Goal: Task Accomplishment & Management: Complete application form

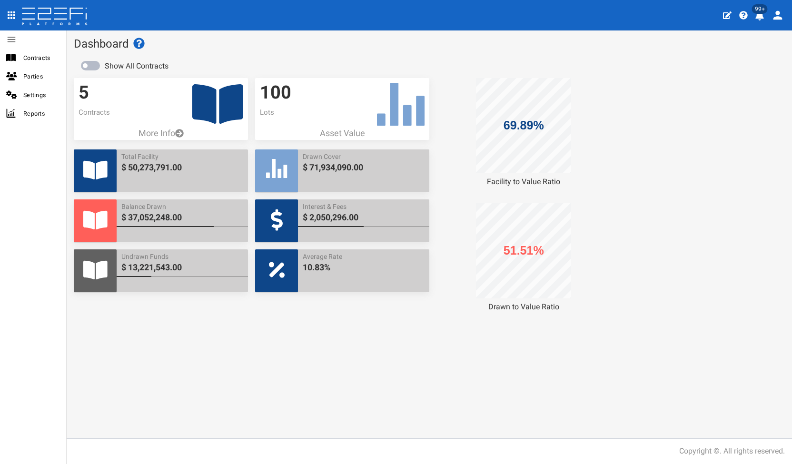
click at [217, 100] on icon at bounding box center [217, 103] width 51 height 45
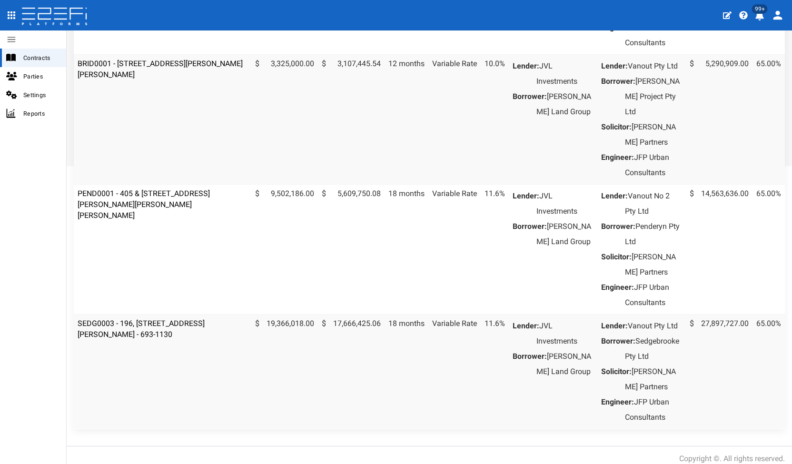
scroll to position [333, 0]
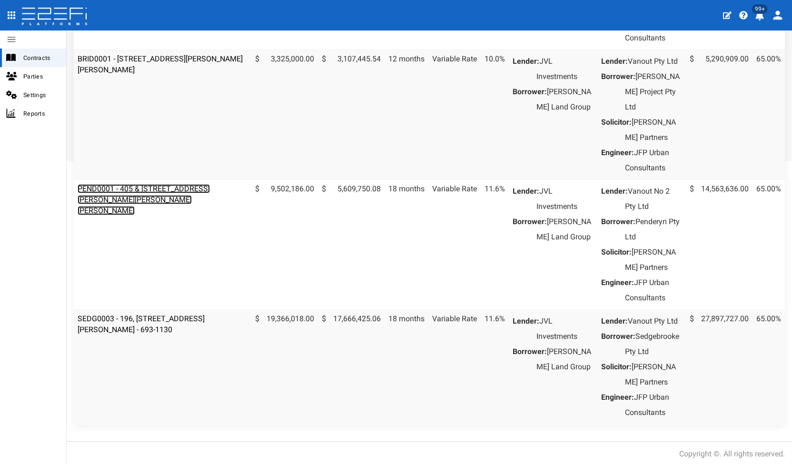
click at [179, 215] on link "PEND0001 - 405 & [STREET_ADDRESS][PERSON_NAME][PERSON_NAME][PERSON_NAME]" at bounding box center [144, 199] width 132 height 31
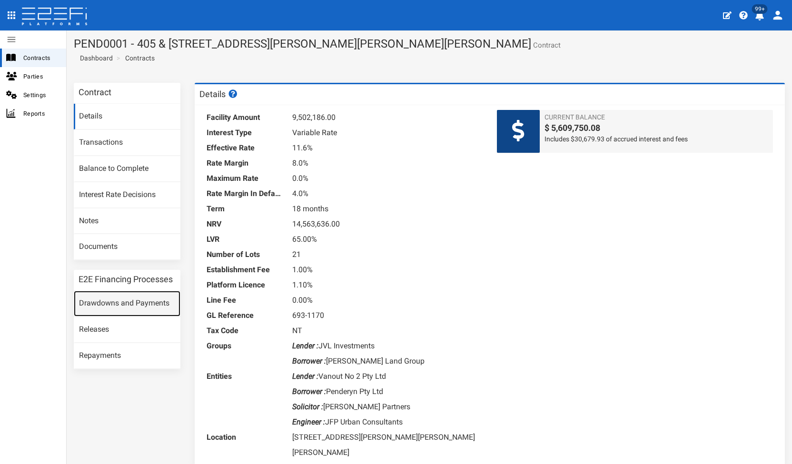
click at [138, 298] on link "Drawdowns and Payments" at bounding box center [127, 304] width 107 height 26
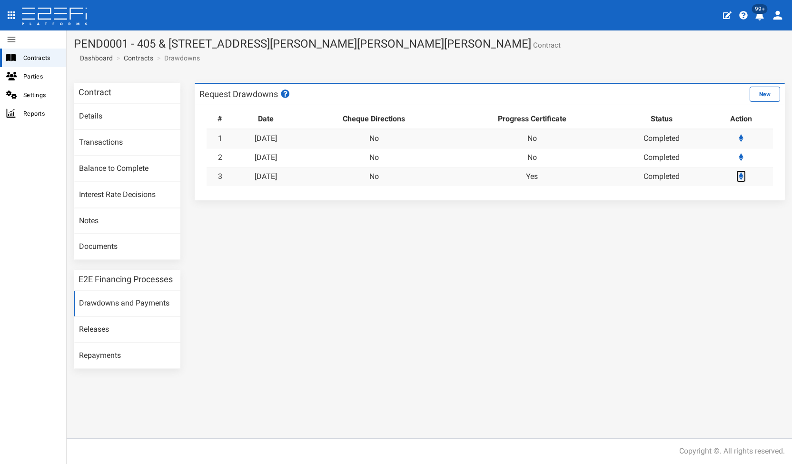
click at [742, 177] on icon at bounding box center [741, 176] width 5 height 8
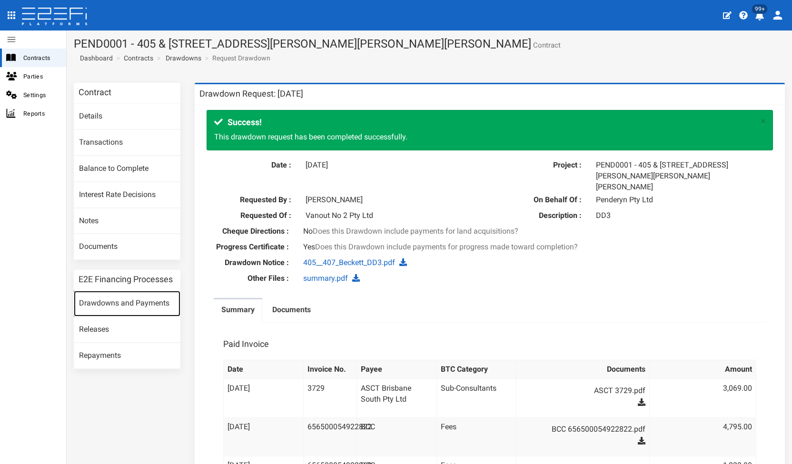
click at [154, 304] on link "Drawdowns and Payments" at bounding box center [127, 304] width 107 height 26
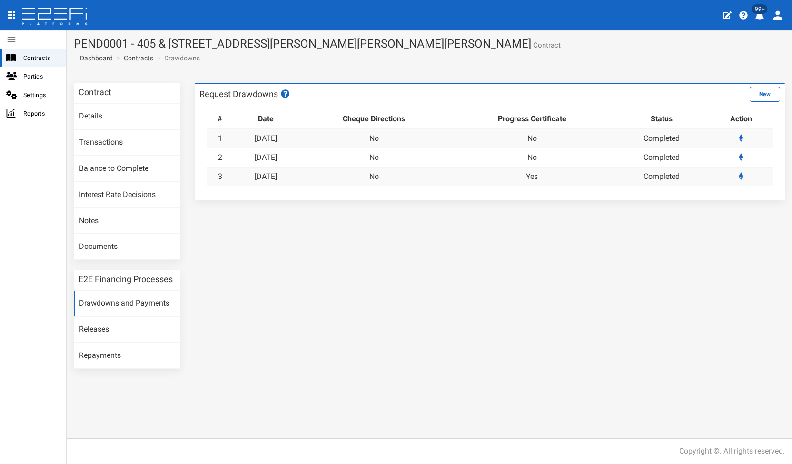
click at [765, 95] on button "New" at bounding box center [765, 94] width 30 height 15
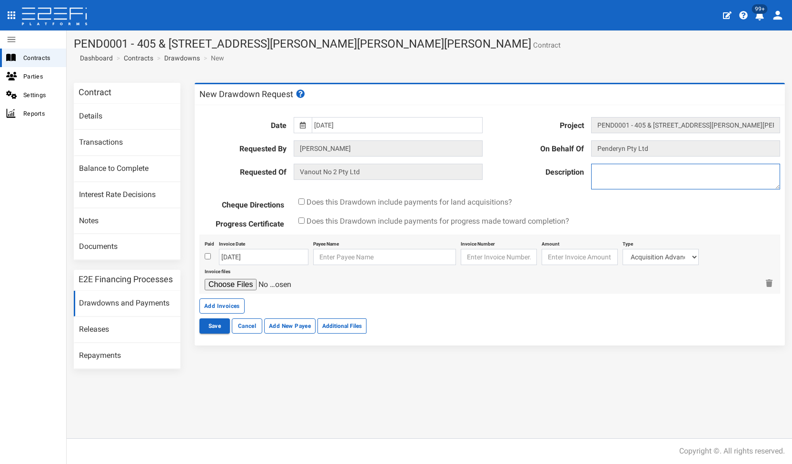
click at [632, 180] on textarea at bounding box center [685, 177] width 189 height 26
type textarea "DD4"
click at [316, 121] on input "[DATE]" at bounding box center [397, 125] width 171 height 16
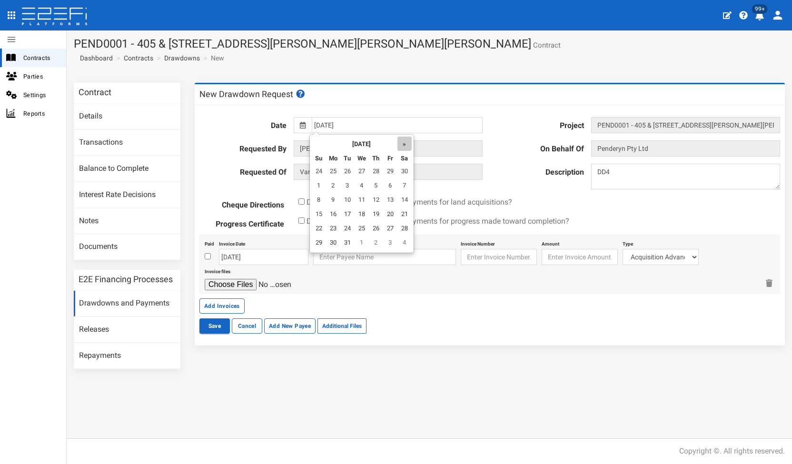
click at [408, 143] on th "»" at bounding box center [404, 144] width 14 height 14
click at [408, 143] on th "»" at bounding box center [406, 144] width 14 height 14
click at [407, 143] on th "»" at bounding box center [406, 144] width 14 height 14
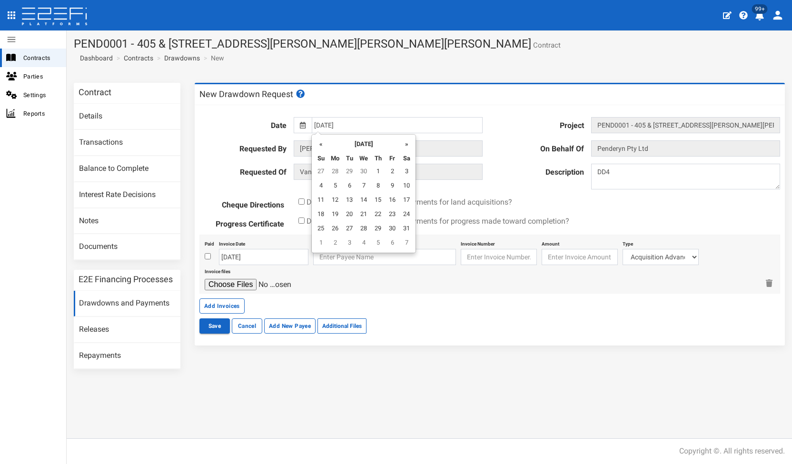
click at [407, 143] on th "»" at bounding box center [406, 144] width 14 height 14
click at [336, 217] on td "18" at bounding box center [335, 215] width 14 height 14
type input "[DATE]"
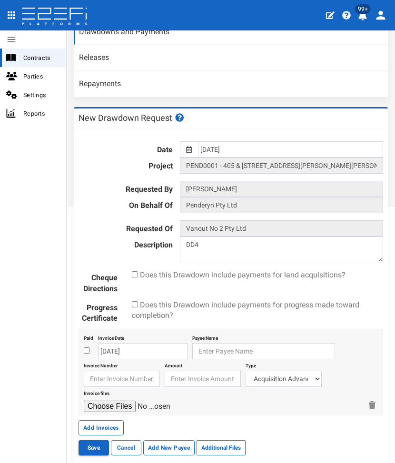
scroll to position [328, 0]
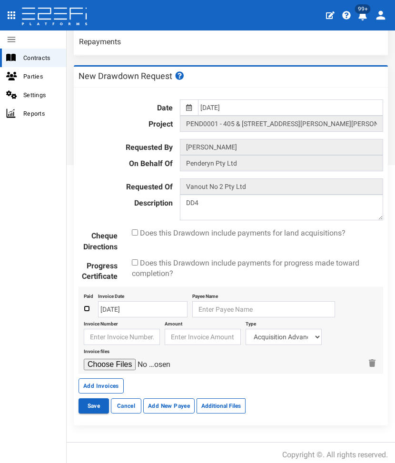
click at [86, 306] on input "checkbox" at bounding box center [87, 309] width 6 height 6
checkbox input "true"
click at [128, 303] on input "[DATE]" at bounding box center [142, 309] width 89 height 16
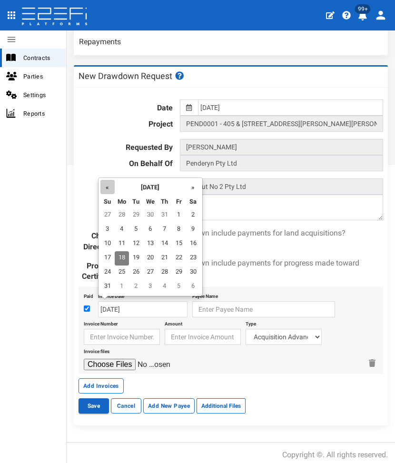
click at [107, 191] on th "«" at bounding box center [107, 187] width 14 height 14
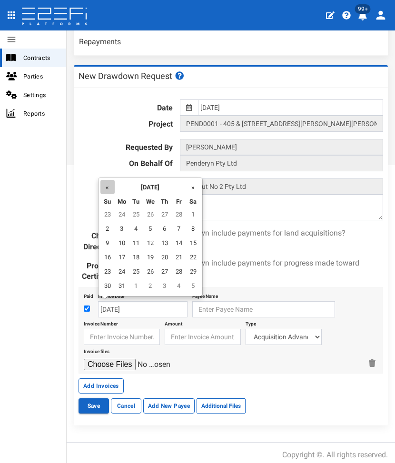
click at [110, 189] on th "«" at bounding box center [107, 187] width 14 height 14
click at [160, 240] on td "13" at bounding box center [165, 244] width 14 height 14
type input "[DATE]"
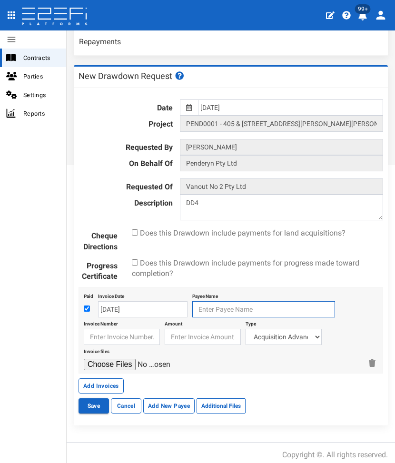
click at [208, 303] on input "text" at bounding box center [263, 309] width 143 height 16
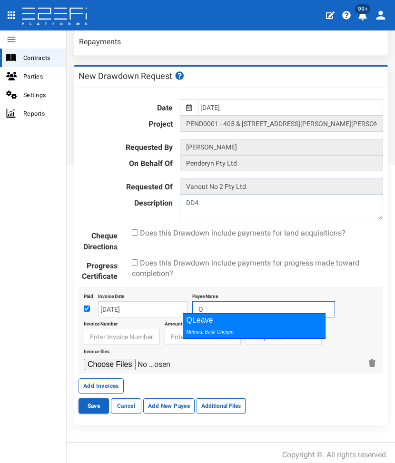
click at [204, 318] on div "QLeave Method: Bank Cheque" at bounding box center [254, 326] width 143 height 26
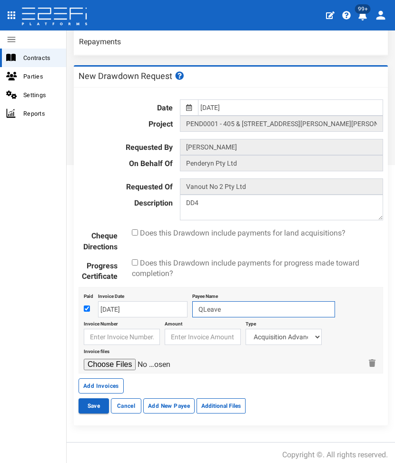
type input "QLeave"
click at [125, 331] on input "text" at bounding box center [122, 337] width 76 height 16
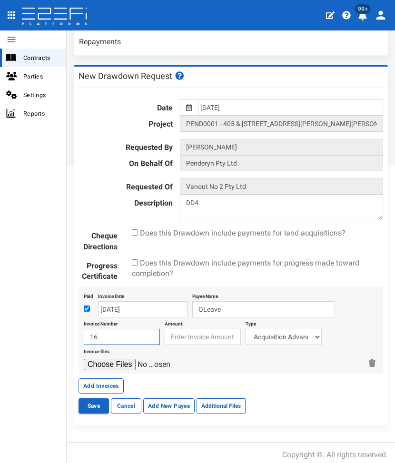
type input "1"
drag, startPoint x: 119, startPoint y: 329, endPoint x: 86, endPoint y: 331, distance: 33.8
click at [86, 331] on input "12609" at bounding box center [122, 337] width 76 height 16
type input "162835"
type input "12609"
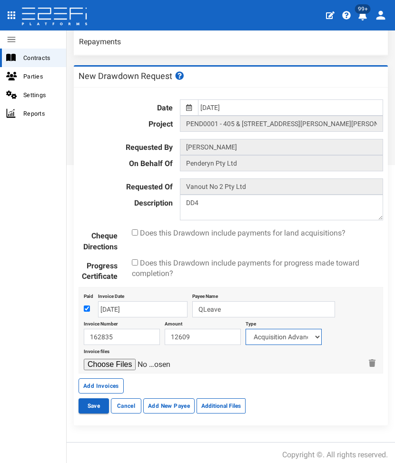
click at [263, 329] on select "Acquisition Advance Transfer Fees Buying Commission Registration of Mortgage Pe…" at bounding box center [284, 337] width 76 height 16
click at [246, 329] on select "Acquisition Advance Transfer Fees Buying Commission Registration of Mortgage Pe…" at bounding box center [284, 337] width 76 height 16
click at [260, 329] on select "Acquisition Advance Transfer Fees Buying Commission Registration of Mortgage Pe…" at bounding box center [284, 337] width 76 height 16
select select "PLSL Levy~114~CONSULTANT/PROFESSIONAL FEES"
click at [246, 329] on select "Acquisition Advance Transfer Fees Buying Commission Registration of Mortgage Pe…" at bounding box center [284, 337] width 76 height 16
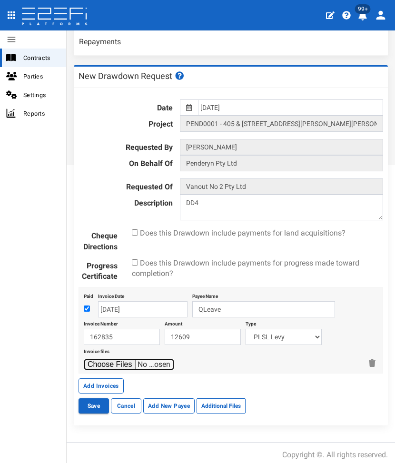
click at [105, 362] on input "file" at bounding box center [129, 364] width 90 height 11
type input "C:\fakepath\QLEAVE S407751.pdf"
click at [84, 405] on button "Save" at bounding box center [94, 405] width 30 height 15
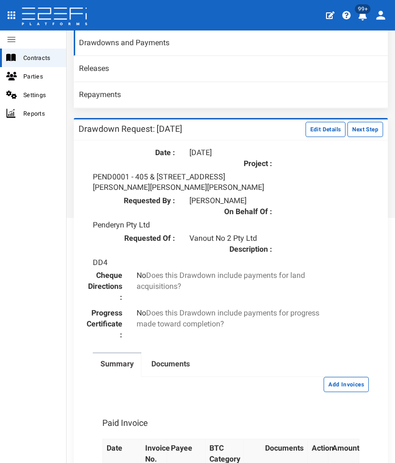
scroll to position [381, 0]
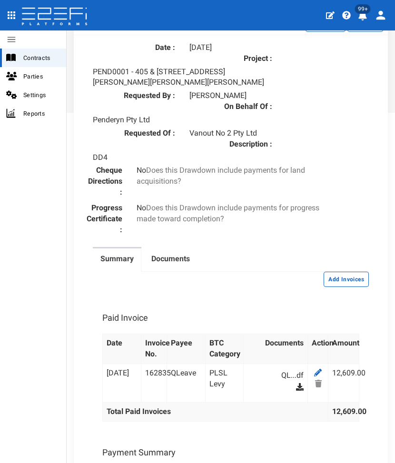
drag, startPoint x: 350, startPoint y: 276, endPoint x: 297, endPoint y: 261, distance: 55.3
click at [350, 276] on button "Add Invoices" at bounding box center [346, 279] width 45 height 15
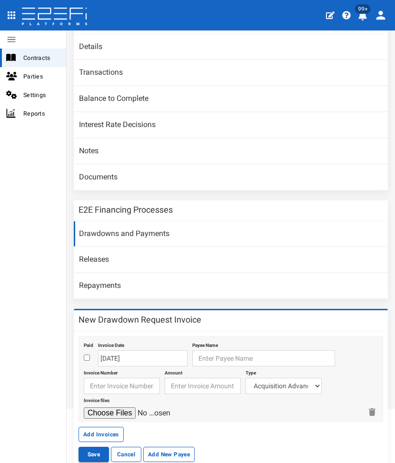
scroll to position [131, 0]
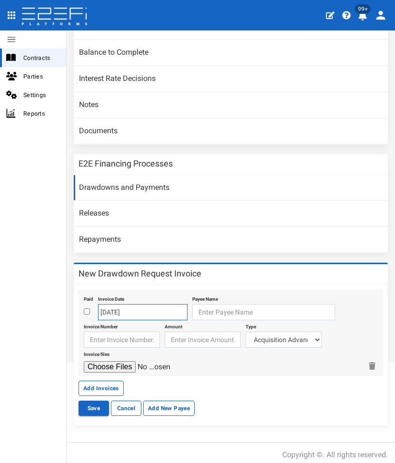
click at [134, 306] on input "18-08-2025" at bounding box center [142, 312] width 89 height 16
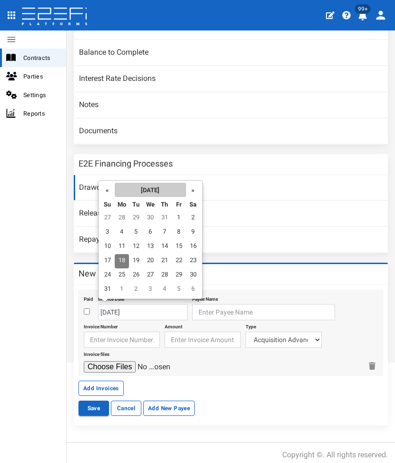
click at [115, 187] on th "August 2025" at bounding box center [150, 190] width 71 height 14
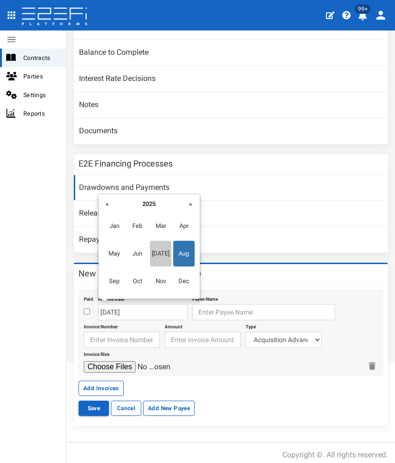
click at [166, 258] on span "Jul" at bounding box center [160, 254] width 21 height 26
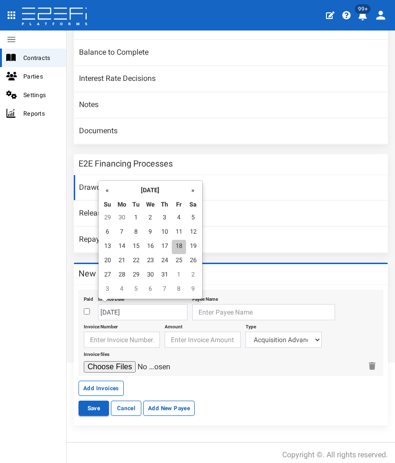
click at [182, 246] on td "18" at bounding box center [179, 247] width 14 height 14
type input "[DATE]"
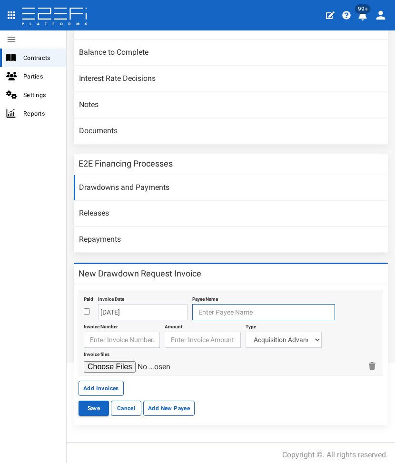
click at [196, 304] on input "text" at bounding box center [263, 312] width 143 height 16
type input "b"
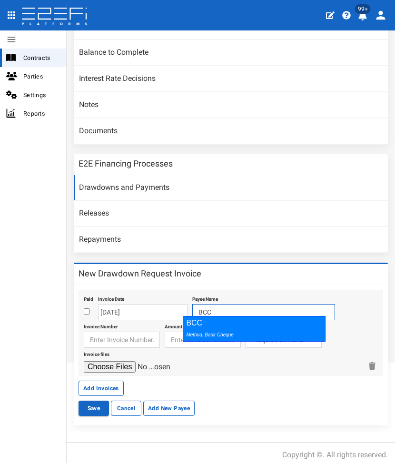
click at [193, 319] on div "BCC Method: Bank Cheque" at bounding box center [254, 329] width 143 height 26
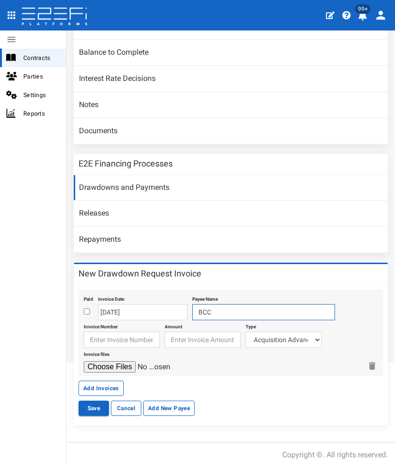
type input "BCC"
drag, startPoint x: 85, startPoint y: 336, endPoint x: 363, endPoint y: 286, distance: 282.4
click at [89, 336] on input "text" at bounding box center [122, 340] width 76 height 16
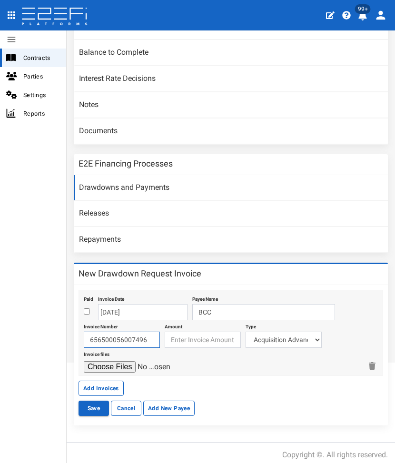
type input "656500056007496"
type input "23738"
click at [295, 333] on select "Acquisition Advance Transfer Fees Buying Commission Registration of Mortgage Pe…" at bounding box center [284, 340] width 76 height 16
select select "Fees~134~AUTHORITY FEES"
click at [246, 332] on select "Acquisition Advance Transfer Fees Buying Commission Registration of Mortgage Pe…" at bounding box center [284, 340] width 76 height 16
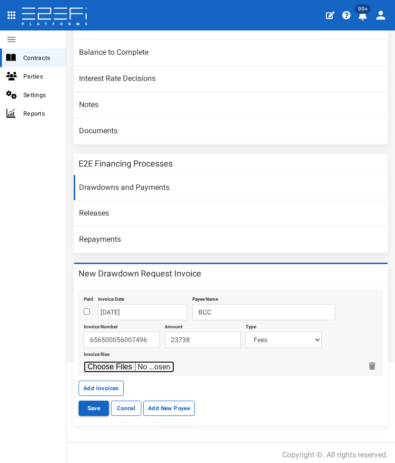
click at [88, 361] on input "file" at bounding box center [129, 366] width 90 height 11
type input "C:\fakepath\BCC 656500056007496.pdf"
click at [99, 385] on button "Add Invoices" at bounding box center [101, 388] width 45 height 15
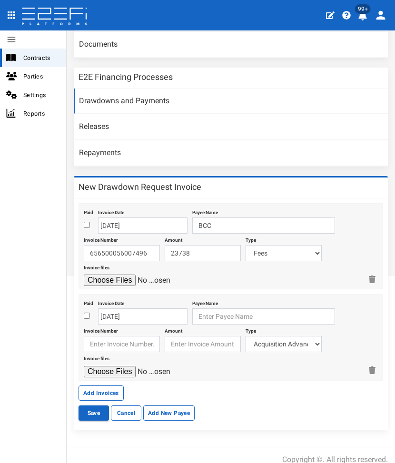
scroll to position [221, 0]
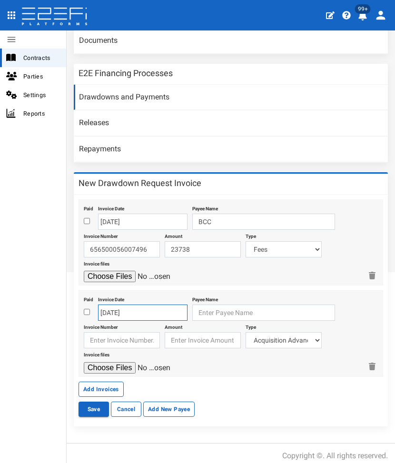
click at [152, 313] on input "[DATE]" at bounding box center [142, 313] width 89 height 16
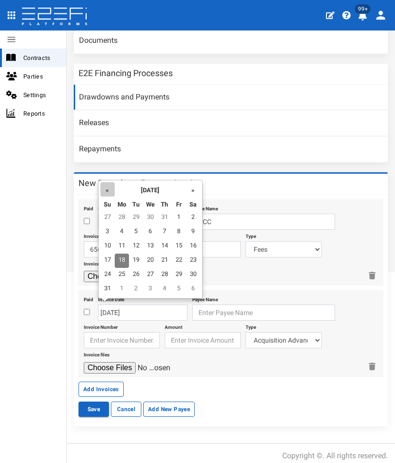
click at [102, 187] on th "«" at bounding box center [107, 189] width 14 height 14
drag, startPoint x: 149, startPoint y: 279, endPoint x: 183, endPoint y: 298, distance: 38.4
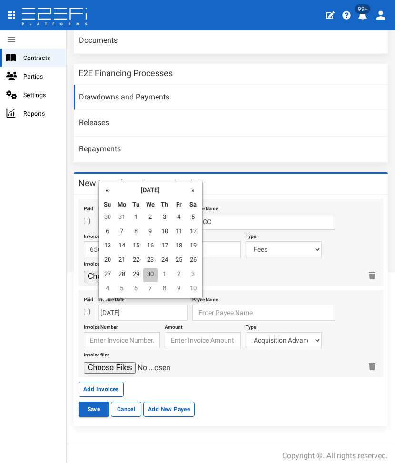
click at [150, 279] on td "30" at bounding box center [150, 275] width 14 height 14
type input "[DATE]"
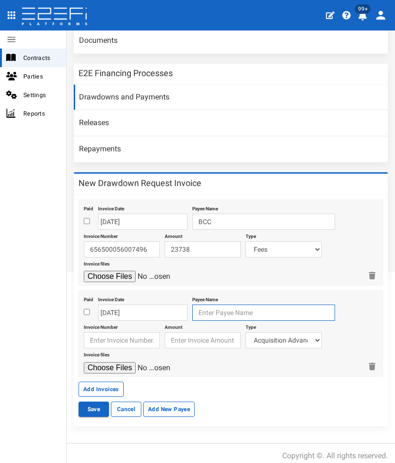
click at [201, 309] on input "text" at bounding box center [263, 313] width 143 height 16
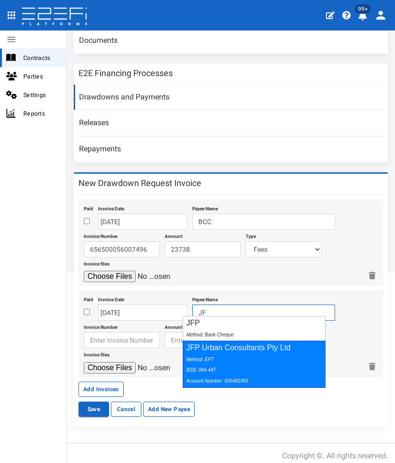
click at [199, 357] on icon "Method: EFT BSB: 084-447 Account Number: 505481495" at bounding box center [217, 370] width 62 height 27
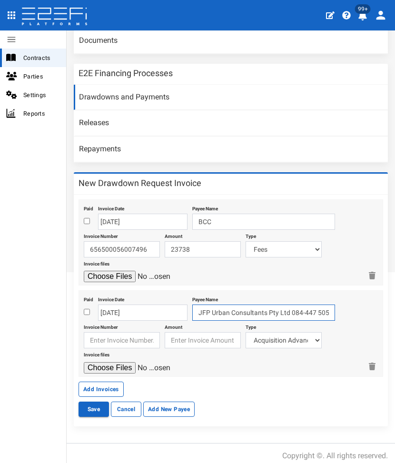
type input "JFP Urban Consultants Pty Ltd 084-447 505481495"
click at [112, 334] on input "text" at bounding box center [122, 340] width 76 height 16
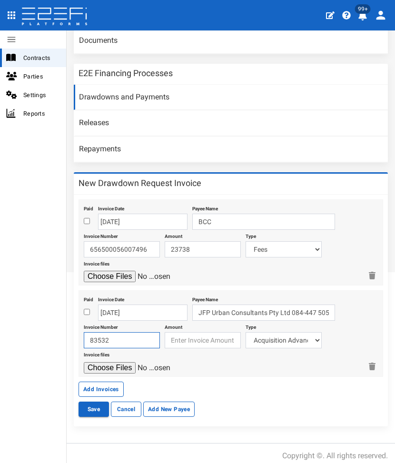
click at [114, 332] on input "83532" at bounding box center [122, 340] width 76 height 16
type input "83532"
type input "8000"
click at [262, 332] on select "Acquisition Advance Transfer Fees Buying Commission Registration of Mortgage Pe…" at bounding box center [284, 340] width 76 height 16
select select "Engineer~116~CONSULTANT/PROFESSIONAL FEES"
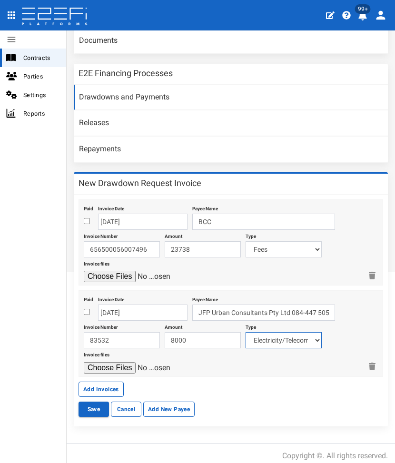
click at [246, 332] on select "Acquisition Advance Transfer Fees Buying Commission Registration of Mortgage Pe…" at bounding box center [284, 340] width 76 height 16
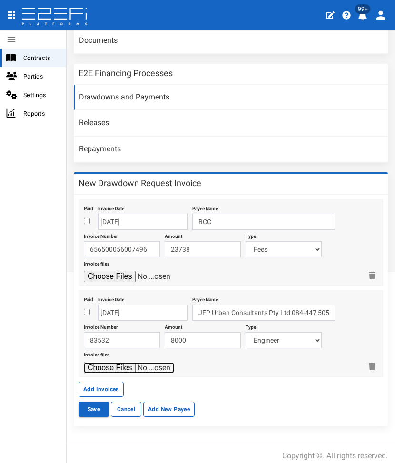
click at [92, 362] on input "file" at bounding box center [129, 367] width 90 height 11
type input "C:\fakepath\JFP 83532 - Apr 2025.pdf"
click at [96, 382] on button "Add Invoices" at bounding box center [101, 389] width 45 height 15
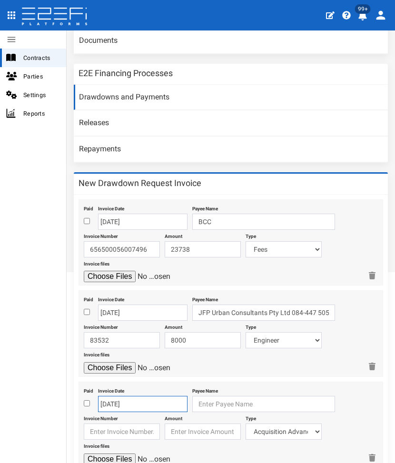
click at [125, 397] on input "[DATE]" at bounding box center [142, 404] width 89 height 16
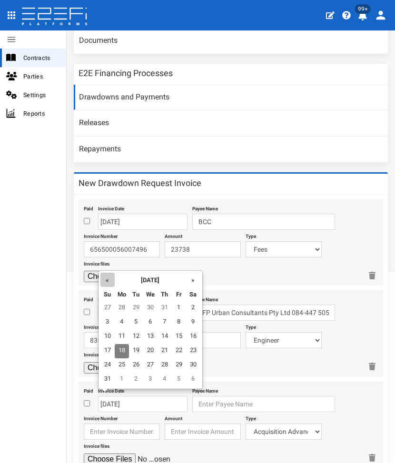
click at [104, 279] on th "«" at bounding box center [107, 280] width 14 height 14
click at [104, 278] on th "«" at bounding box center [107, 280] width 14 height 14
click at [153, 365] on td "30" at bounding box center [150, 365] width 14 height 14
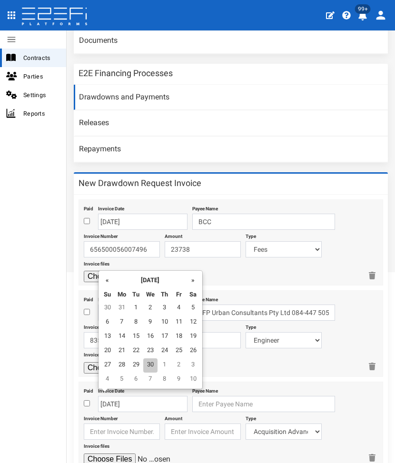
type input "[DATE]"
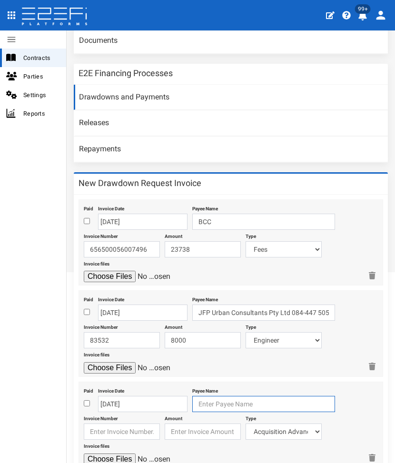
click at [192, 396] on input "text" at bounding box center [263, 404] width 143 height 16
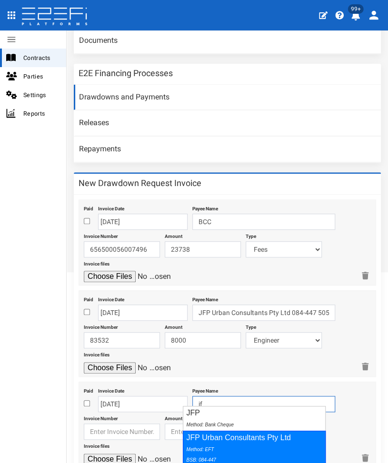
click at [222, 446] on div "Method: EFT BSB: 084-447 Account Number: 505481495" at bounding box center [251, 460] width 131 height 33
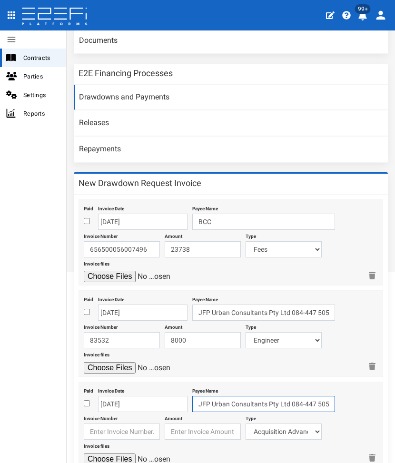
type input "JFP Urban Consultants Pty Ltd 084-447 505481495"
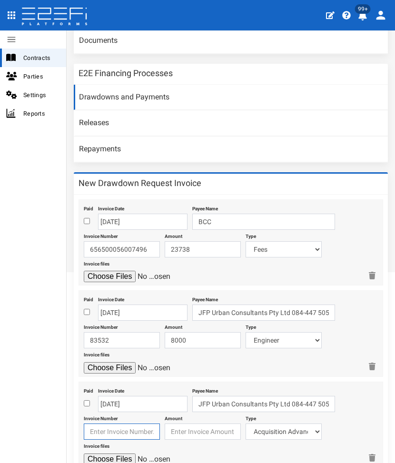
click at [131, 426] on input "text" at bounding box center [122, 432] width 76 height 16
type input "83542"
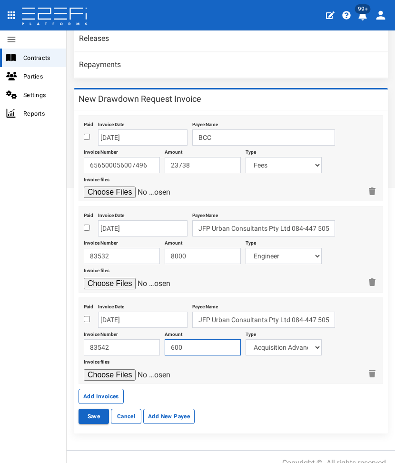
scroll to position [311, 0]
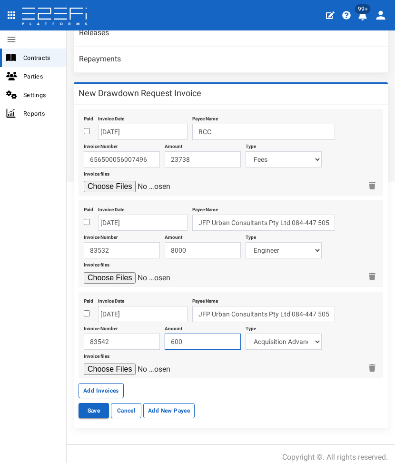
type input "600"
click at [284, 335] on select "Acquisition Advance Transfer Fees Buying Commission Registration of Mortgage Pe…" at bounding box center [284, 342] width 76 height 16
select select "Planning~118~CONSULTANT/PROFESSIONAL FEES"
click at [246, 334] on select "Acquisition Advance Transfer Fees Buying Commission Registration of Mortgage Pe…" at bounding box center [284, 342] width 76 height 16
click at [97, 364] on input "file" at bounding box center [129, 369] width 90 height 11
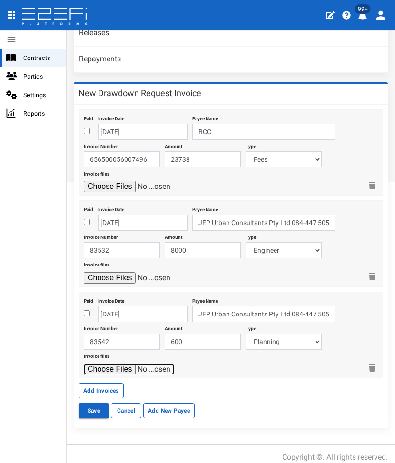
type input "C:\fakepath\JFP 83542 - Apr 2025.pdf"
drag, startPoint x: 84, startPoint y: 378, endPoint x: 28, endPoint y: 427, distance: 74.2
click at [84, 383] on button "Add Invoices" at bounding box center [101, 390] width 45 height 15
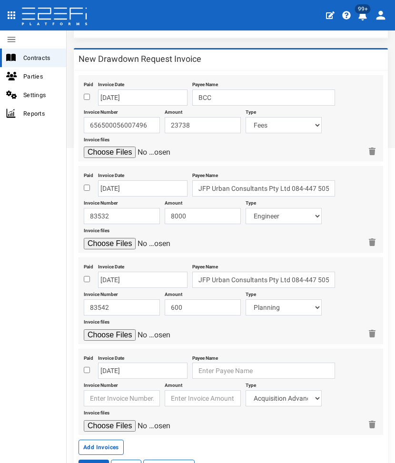
scroll to position [402, 0]
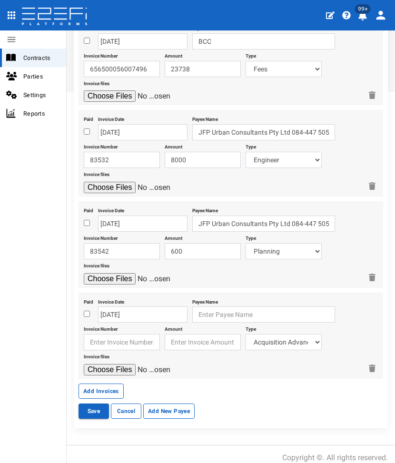
click at [97, 303] on div "Paid Invoice Date 18-08-2025 Payee Name Invoice Number Amount Type Acquisition …" at bounding box center [231, 336] width 305 height 87
click at [111, 306] on input "[DATE]" at bounding box center [142, 314] width 89 height 16
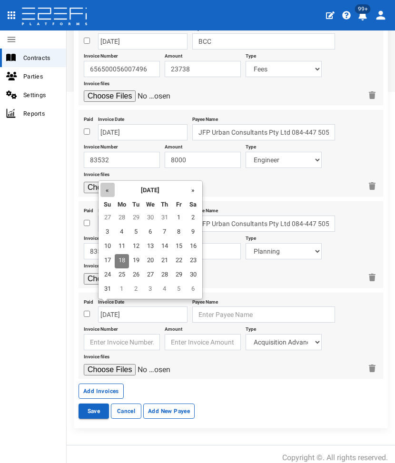
click at [102, 186] on th "«" at bounding box center [107, 190] width 14 height 14
click at [103, 185] on th "«" at bounding box center [107, 190] width 14 height 14
click at [156, 277] on td "30" at bounding box center [150, 275] width 14 height 14
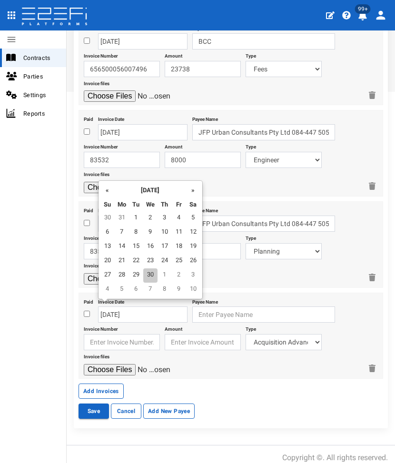
type input "[DATE]"
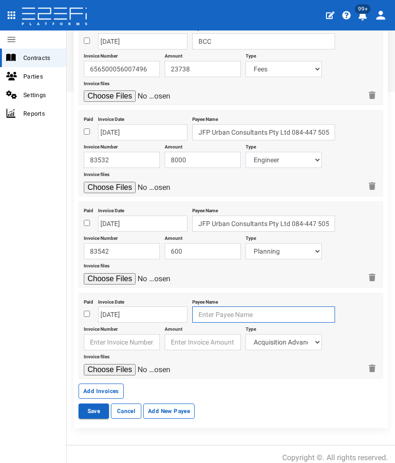
click at [207, 308] on input "text" at bounding box center [263, 314] width 143 height 16
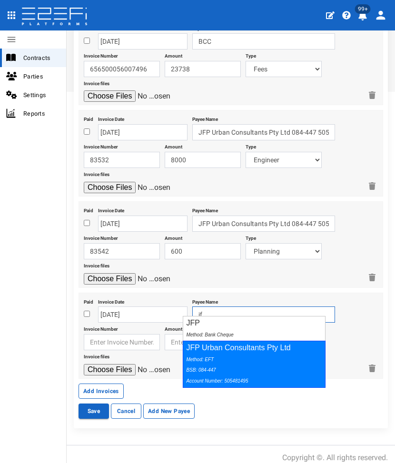
click at [215, 350] on div "JFP Urban Consultants Pty Ltd Method: EFT BSB: 084-447 Account Number: 505481495" at bounding box center [254, 364] width 143 height 47
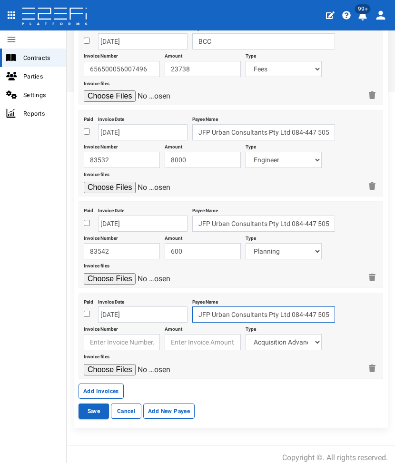
type input "JFP Urban Consultants Pty Ltd 084-447 505481495"
click at [143, 334] on input "text" at bounding box center [122, 342] width 76 height 16
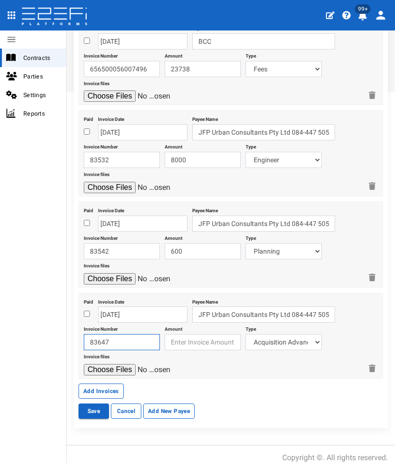
type input "83647"
click at [194, 338] on input "number" at bounding box center [203, 342] width 76 height 16
type input "6"
type input "540"
click at [261, 334] on select "Acquisition Advance Transfer Fees Buying Commission Registration of Mortgage Pe…" at bounding box center [284, 342] width 76 height 16
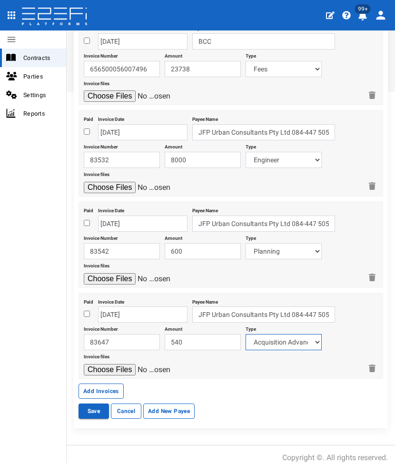
select select "Landscape & Ecology~119~CONSULTANT/PROFESSIONAL FEES"
click at [246, 334] on select "Acquisition Advance Transfer Fees Buying Commission Registration of Mortgage Pe…" at bounding box center [284, 342] width 76 height 16
click at [113, 364] on input "file" at bounding box center [129, 369] width 90 height 11
type input "C:\fakepath\JFP 83647 - Apr 2025.pdf"
click at [101, 384] on button "Add Invoices" at bounding box center [101, 391] width 45 height 15
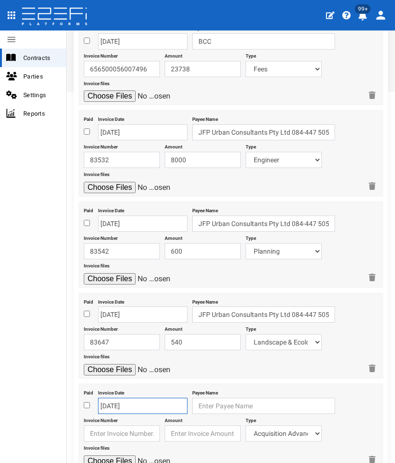
drag, startPoint x: 136, startPoint y: 401, endPoint x: 141, endPoint y: 390, distance: 12.1
click at [136, 401] on input "[DATE]" at bounding box center [142, 406] width 89 height 16
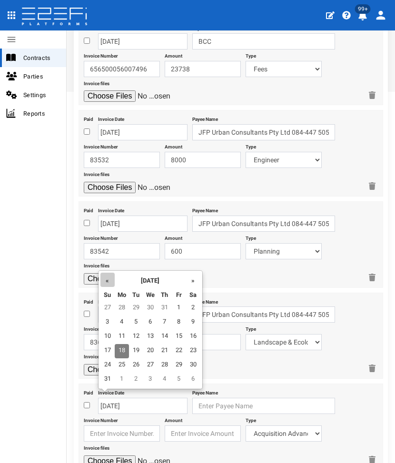
click at [107, 281] on th "«" at bounding box center [107, 280] width 14 height 14
click at [187, 304] on td "31" at bounding box center [193, 308] width 14 height 14
type input "[DATE]"
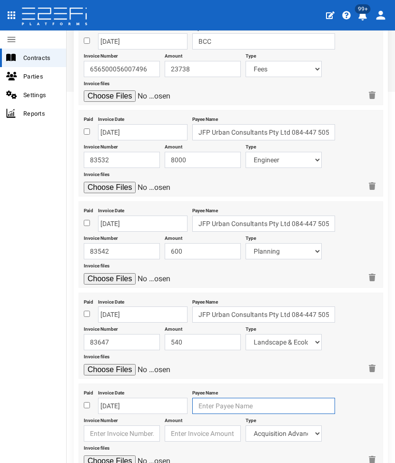
click at [192, 398] on input "text" at bounding box center [263, 406] width 143 height 16
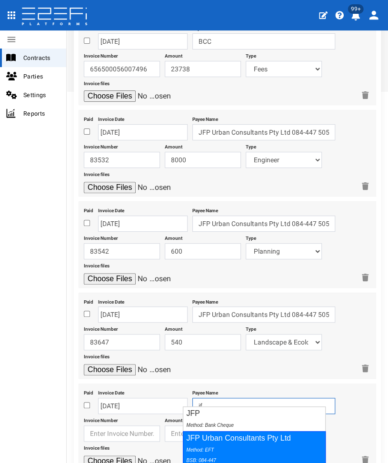
click at [208, 453] on div "Method: EFT BSB: 084-447 Account Number: 505481495" at bounding box center [251, 460] width 131 height 33
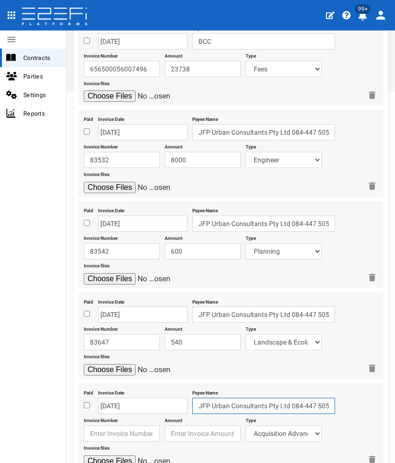
type input "JFP Urban Consultants Pty Ltd 084-447 505481495"
click at [105, 425] on input "text" at bounding box center [122, 433] width 76 height 16
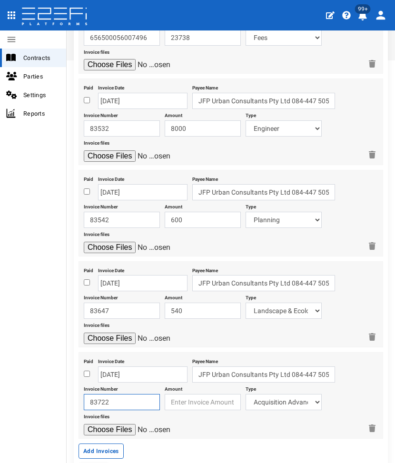
scroll to position [449, 0]
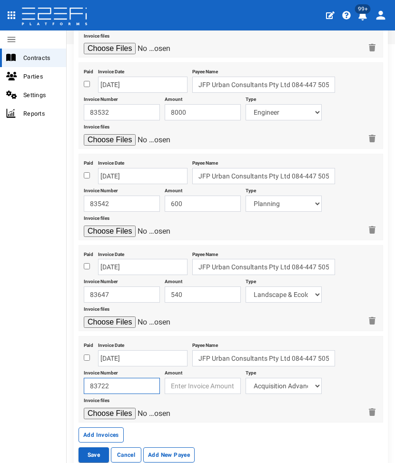
type input "83722"
click at [185, 378] on input "number" at bounding box center [203, 386] width 76 height 16
type input "6750"
click at [255, 380] on select "Acquisition Advance Transfer Fees Buying Commission Registration of Mortgage Pe…" at bounding box center [284, 386] width 76 height 16
select select "Engineer~116~CONSULTANT/PROFESSIONAL FEES"
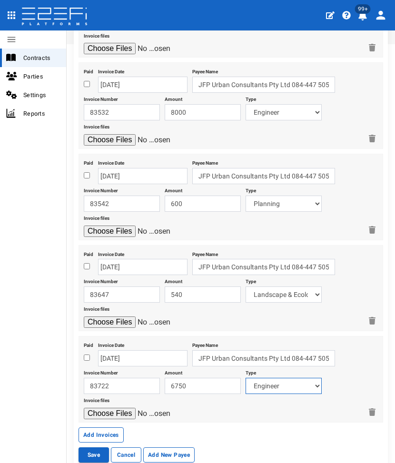
click at [246, 378] on select "Acquisition Advance Transfer Fees Buying Commission Registration of Mortgage Pe…" at bounding box center [284, 386] width 76 height 16
click at [84, 408] on input "file" at bounding box center [129, 413] width 90 height 11
type input "C:\fakepath\JFP 83722 - May 2025.pdf"
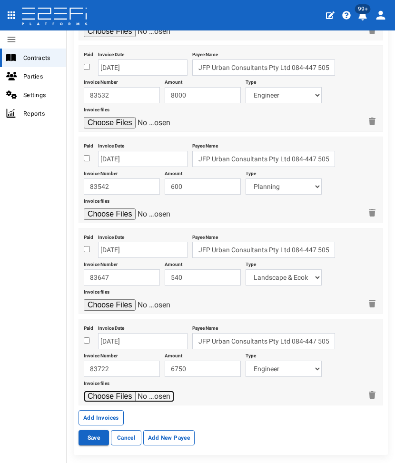
scroll to position [492, 0]
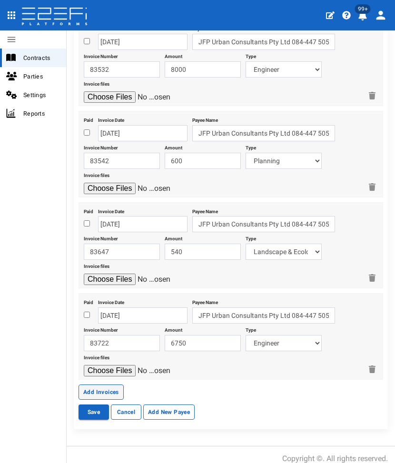
click at [92, 385] on button "Add Invoices" at bounding box center [101, 392] width 45 height 15
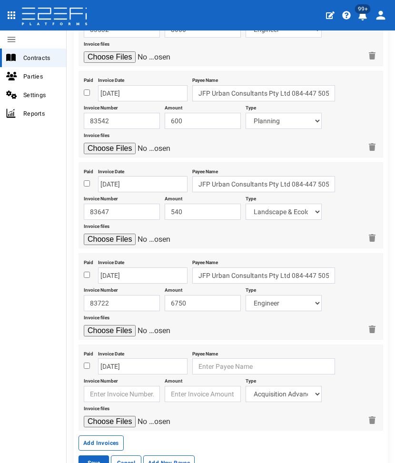
scroll to position [582, 0]
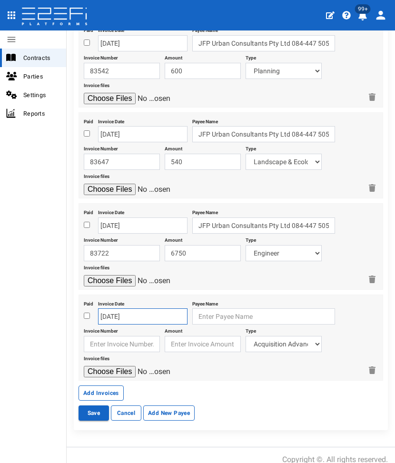
click at [115, 310] on input "[DATE]" at bounding box center [142, 316] width 89 height 16
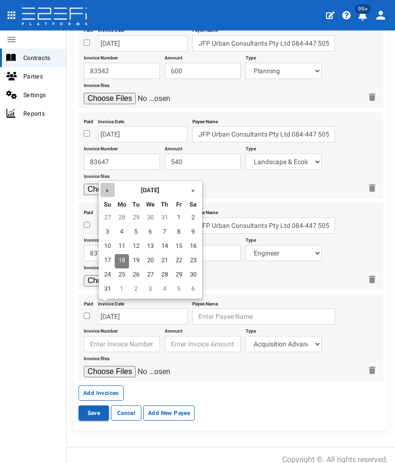
click at [104, 190] on th "«" at bounding box center [107, 190] width 14 height 14
drag, startPoint x: 189, startPoint y: 272, endPoint x: 193, endPoint y: 285, distance: 13.9
click at [189, 273] on td "31" at bounding box center [193, 275] width 14 height 14
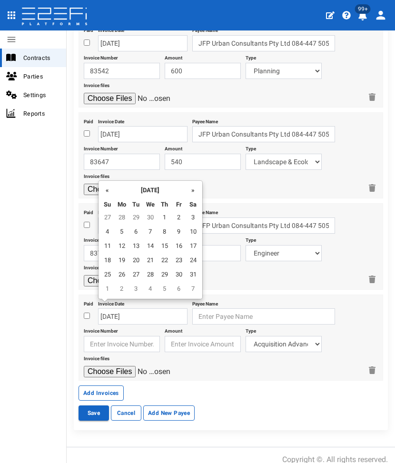
type input "[DATE]"
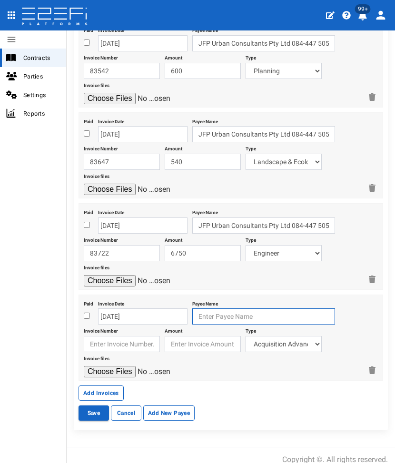
click at [206, 310] on input "text" at bounding box center [263, 316] width 143 height 16
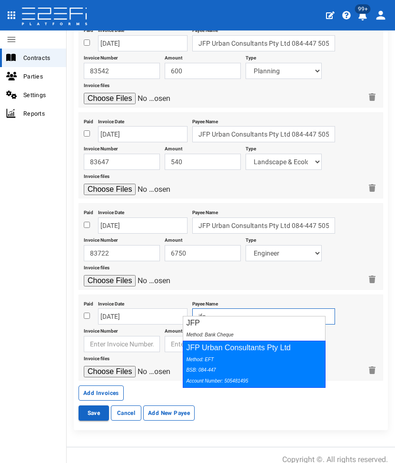
click at [207, 357] on icon "Method: EFT BSB: 084-447 Account Number: 505481495" at bounding box center [217, 370] width 62 height 27
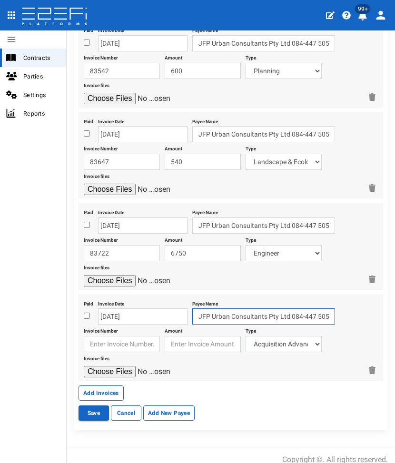
type input "JFP Urban Consultants Pty Ltd 084-447 505481495"
drag, startPoint x: 134, startPoint y: 336, endPoint x: 129, endPoint y: 330, distance: 8.2
click at [133, 336] on input "text" at bounding box center [122, 344] width 76 height 16
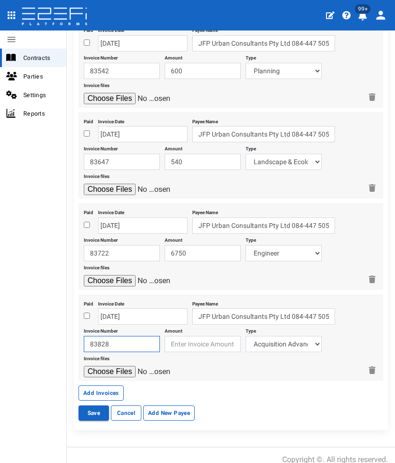
type input "83828"
click at [182, 340] on input "number" at bounding box center [203, 344] width 76 height 16
type input "1725"
click at [279, 336] on select "Acquisition Advance Transfer Fees Buying Commission Registration of Mortgage Pe…" at bounding box center [284, 344] width 76 height 16
select select "Landscape & Ecology~119~CONSULTANT/PROFESSIONAL FEES"
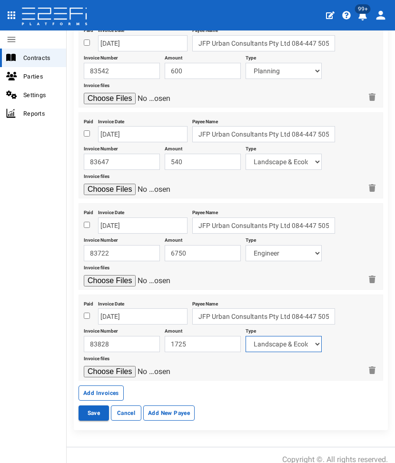
click at [246, 336] on select "Acquisition Advance Transfer Fees Buying Commission Registration of Mortgage Pe…" at bounding box center [284, 344] width 76 height 16
click at [118, 366] on input "file" at bounding box center [129, 371] width 90 height 11
type input "C:\fakepath\JFP 83828 - May 2025.pdf"
click at [110, 385] on button "Add Invoices" at bounding box center [101, 392] width 45 height 15
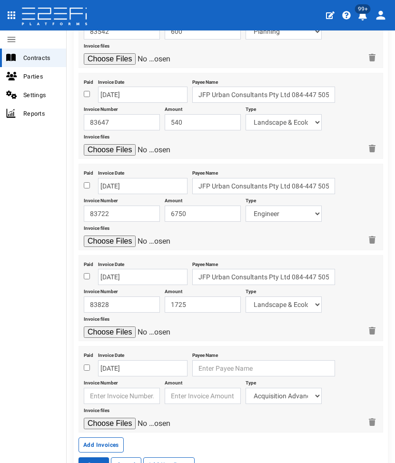
scroll to position [672, 0]
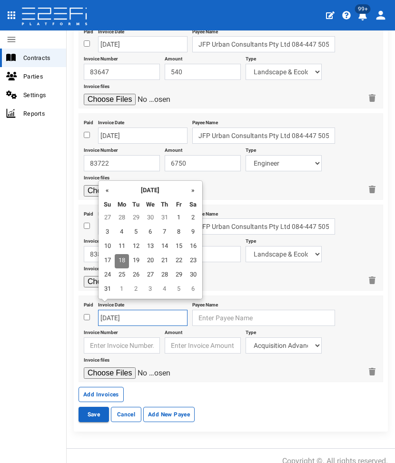
click at [124, 310] on input "[DATE]" at bounding box center [142, 318] width 89 height 16
click at [111, 190] on th "«" at bounding box center [107, 190] width 14 height 14
click at [120, 291] on td "30" at bounding box center [122, 290] width 14 height 14
type input "[DATE]"
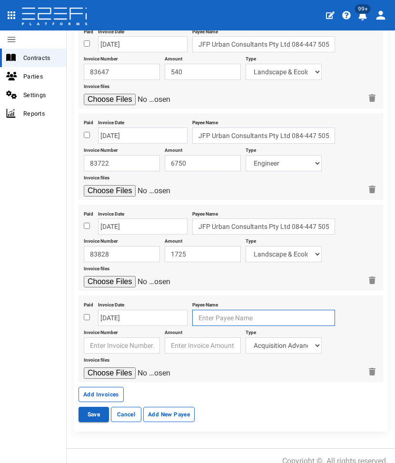
click at [201, 310] on input "text" at bounding box center [263, 318] width 143 height 16
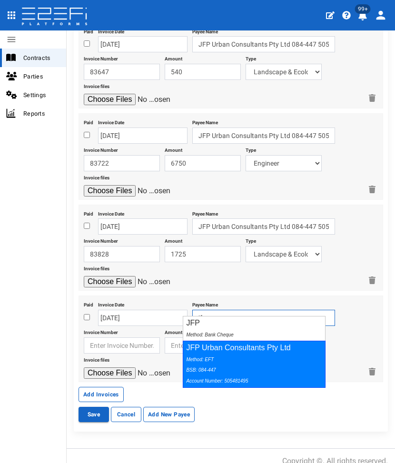
drag, startPoint x: 204, startPoint y: 326, endPoint x: 169, endPoint y: 356, distance: 46.5
click at [207, 361] on icon "Method: EFT BSB: 084-447 Account Number: 505481495" at bounding box center [217, 370] width 62 height 27
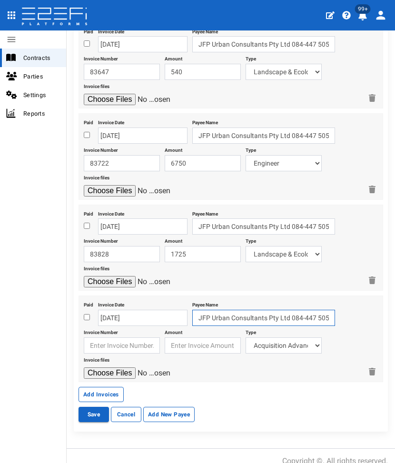
type input "JFP Urban Consultants Pty Ltd 084-447 505481495"
click at [128, 338] on input "text" at bounding box center [122, 345] width 76 height 16
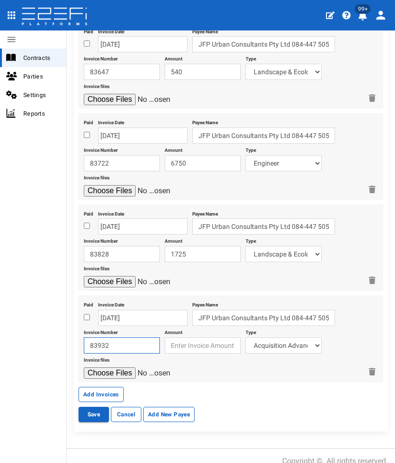
type input "83932"
click at [224, 337] on input "number" at bounding box center [203, 345] width 76 height 16
type input "3000"
click at [269, 342] on select "Acquisition Advance Transfer Fees Buying Commission Registration of Mortgage Pe…" at bounding box center [284, 345] width 76 height 16
select select "Engineer~116~CONSULTANT/PROFESSIONAL FEES"
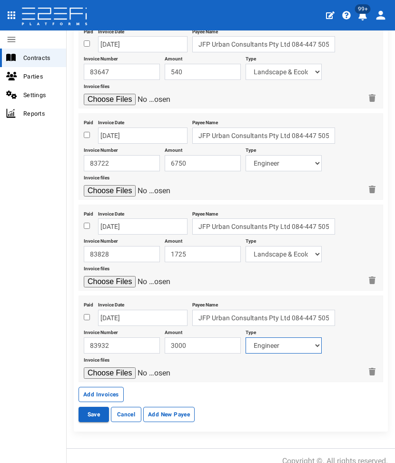
click at [246, 337] on select "Acquisition Advance Transfer Fees Buying Commission Registration of Mortgage Pe…" at bounding box center [284, 345] width 76 height 16
click at [110, 367] on input "file" at bounding box center [129, 372] width 90 height 11
type input "C:\fakepath\JFP 83932 - June 2025.pdf"
click at [95, 387] on button "Add Invoices" at bounding box center [101, 394] width 45 height 15
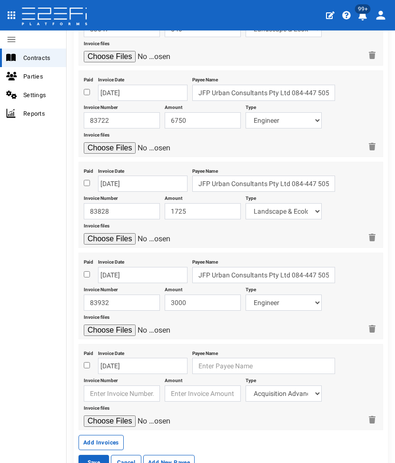
scroll to position [762, 0]
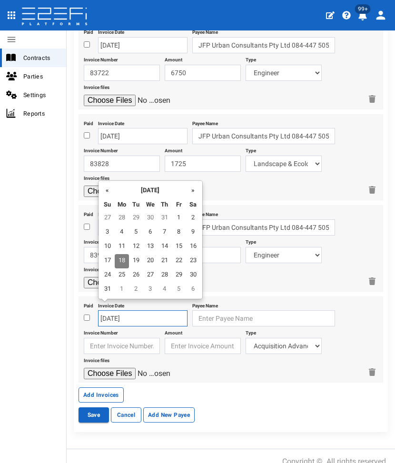
click at [111, 310] on input "[DATE]" at bounding box center [142, 318] width 89 height 16
click at [111, 187] on th "«" at bounding box center [107, 190] width 14 height 14
click at [176, 217] on td "30" at bounding box center [179, 218] width 14 height 14
type input "[DATE]"
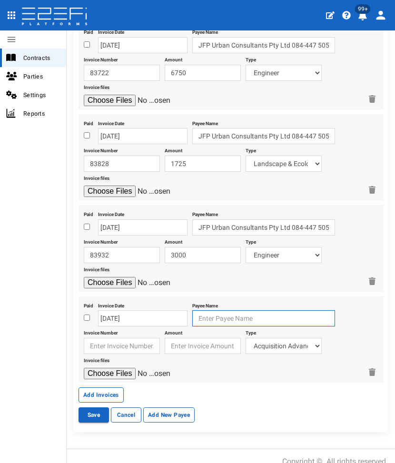
click at [199, 310] on input "text" at bounding box center [263, 318] width 143 height 16
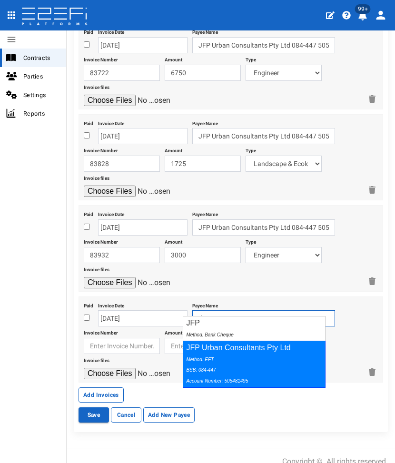
drag, startPoint x: 198, startPoint y: 358, endPoint x: 131, endPoint y: 350, distance: 67.6
click at [198, 358] on icon "Method: EFT BSB: 084-447 Account Number: 505481495" at bounding box center [217, 370] width 62 height 27
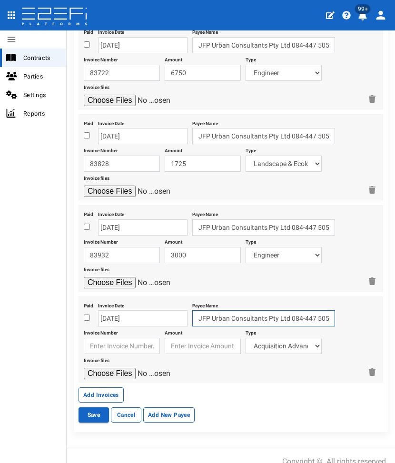
type input "JFP Urban Consultants Pty Ltd 084-447 505481495"
drag, startPoint x: 105, startPoint y: 340, endPoint x: 102, endPoint y: 333, distance: 8.0
click at [105, 339] on input "text" at bounding box center [122, 346] width 76 height 16
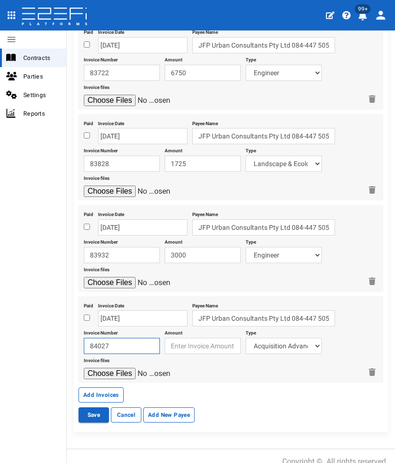
type input "84027"
click at [188, 338] on input "number" at bounding box center [203, 346] width 76 height 16
type input "2055"
click at [280, 338] on select "Acquisition Advance Transfer Fees Buying Commission Registration of Mortgage Pe…" at bounding box center [284, 346] width 76 height 16
select select "Landscape & Ecology~119~CONSULTANT/PROFESSIONAL FEES"
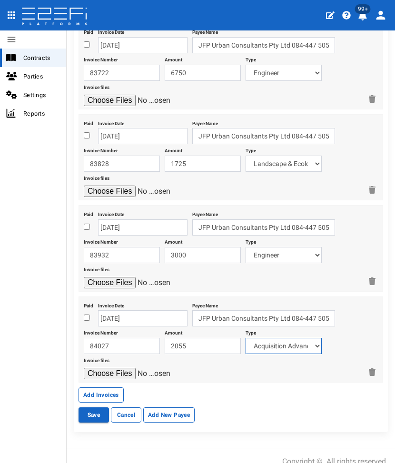
click at [246, 338] on select "Acquisition Advance Transfer Fees Buying Commission Registration of Mortgage Pe…" at bounding box center [284, 346] width 76 height 16
click at [108, 368] on input "file" at bounding box center [129, 373] width 90 height 11
type input "C:\fakepath\JFP 84027 - June 2025.pdf"
click at [84, 387] on button "Add Invoices" at bounding box center [101, 394] width 45 height 15
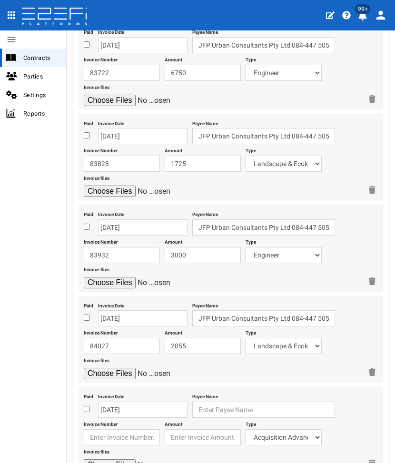
scroll to position [853, 0]
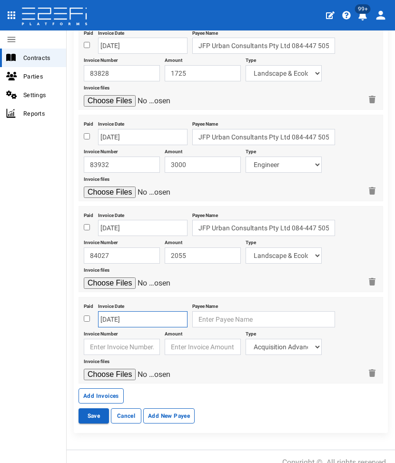
click at [135, 311] on input "[DATE]" at bounding box center [142, 319] width 89 height 16
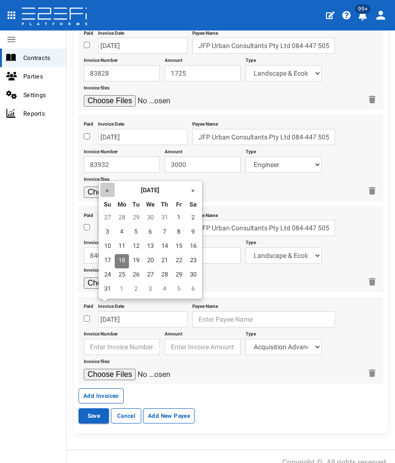
click at [107, 192] on th "«" at bounding box center [107, 190] width 14 height 14
drag, startPoint x: 122, startPoint y: 251, endPoint x: 164, endPoint y: 277, distance: 49.4
click at [122, 251] on td "9" at bounding box center [122, 247] width 14 height 14
type input "[DATE]"
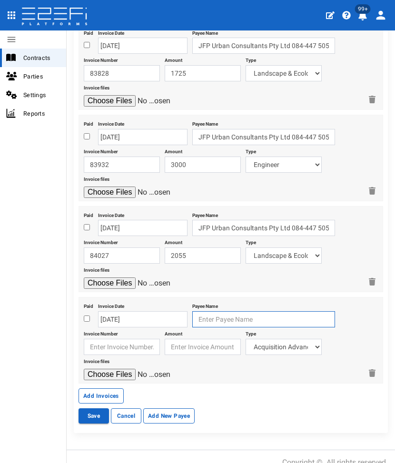
click at [210, 311] on input "text" at bounding box center [263, 319] width 143 height 16
type input "j"
type input "J & P [PERSON_NAME] Industries Pty Ltd"
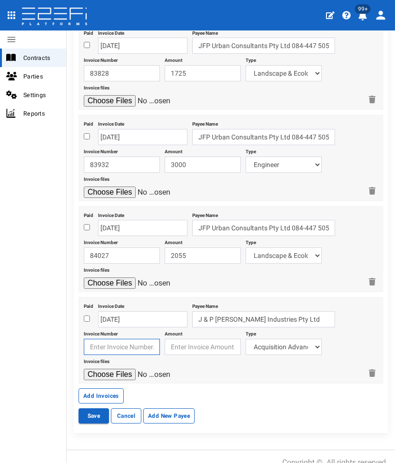
type input "J & P [PERSON_NAME] Industries Pty Ltd"
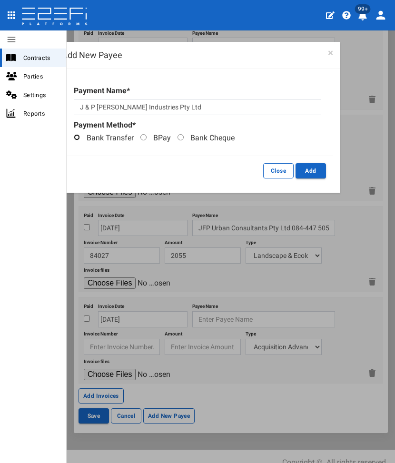
drag, startPoint x: 77, startPoint y: 139, endPoint x: 14, endPoint y: 205, distance: 90.6
click at [77, 139] on input "Bank Transfer" at bounding box center [77, 137] width 6 height 6
radio input "true"
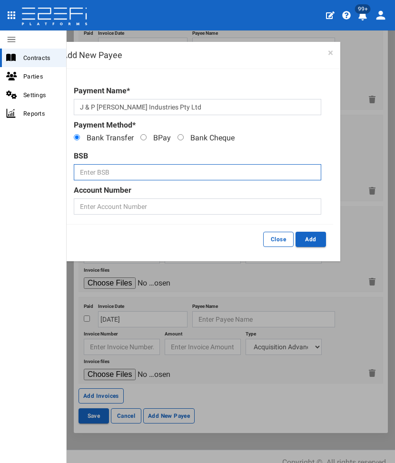
click at [100, 165] on input "text" at bounding box center [197, 172] width 247 height 16
paste input "222-200"
type input "222-200"
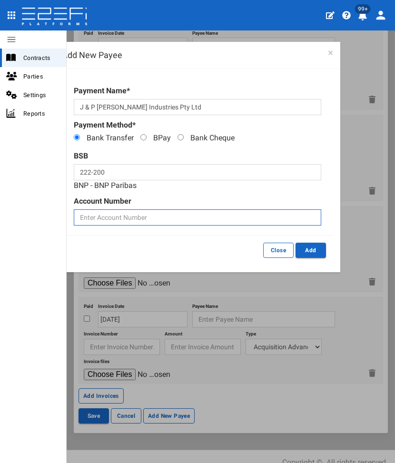
click at [115, 212] on input "text" at bounding box center [197, 217] width 247 height 16
paste input "202274001"
type input "202274001"
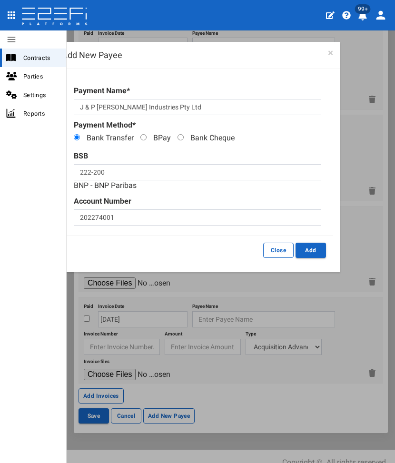
drag, startPoint x: 313, startPoint y: 248, endPoint x: 222, endPoint y: 233, distance: 92.2
click at [225, 234] on div "× Warning! Payment Name* J & P Richardson Industries Pty Ltd Payment Method* Ba…" at bounding box center [198, 170] width 286 height 203
click at [203, 212] on input "202274001" at bounding box center [197, 217] width 247 height 16
drag, startPoint x: 299, startPoint y: 250, endPoint x: 51, endPoint y: 161, distance: 262.8
click at [299, 250] on button "Add" at bounding box center [311, 250] width 30 height 15
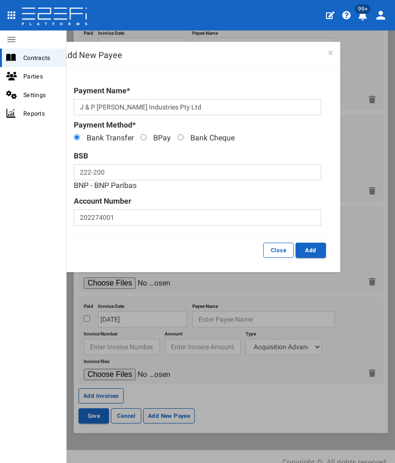
type input "J & P Richardson Industries Pty Ltd 222-200 202274001"
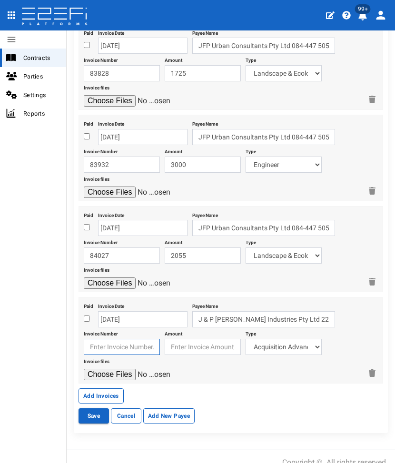
click at [114, 339] on input "text" at bounding box center [122, 347] width 76 height 16
type input "6030072492"
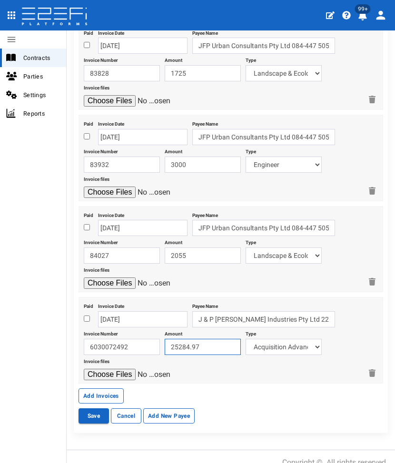
type input "25284.97"
click at [275, 339] on select "Acquisition Advance Transfer Fees Buying Commission Registration of Mortgage Pe…" at bounding box center [284, 347] width 76 height 16
select select "Electricity/Telecommunications~100~MISCELLANEOUS WORKS"
click at [246, 339] on select "Acquisition Advance Transfer Fees Buying Commission Registration of Mortgage Pe…" at bounding box center [284, 347] width 76 height 16
click at [107, 369] on input "file" at bounding box center [129, 374] width 90 height 11
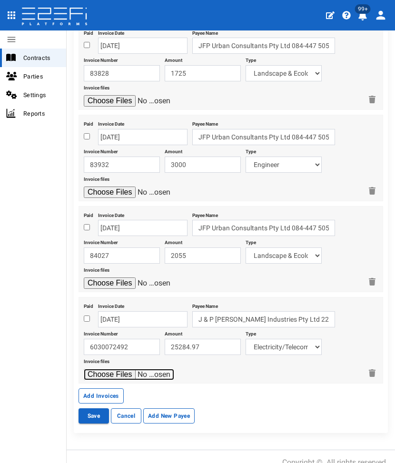
type input "C:\fakepath\JPR 6030072492.pdf"
drag, startPoint x: 93, startPoint y: 381, endPoint x: 36, endPoint y: 351, distance: 65.1
click at [93, 388] on button "Add Invoices" at bounding box center [101, 395] width 45 height 15
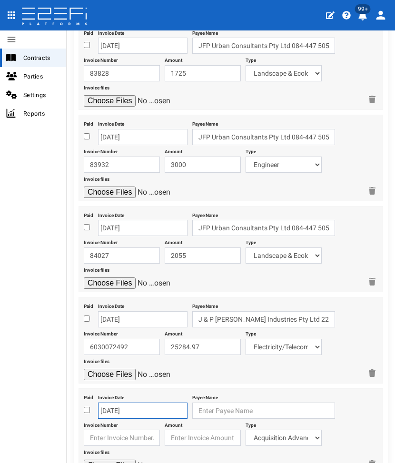
click at [129, 403] on input "[DATE]" at bounding box center [142, 411] width 89 height 16
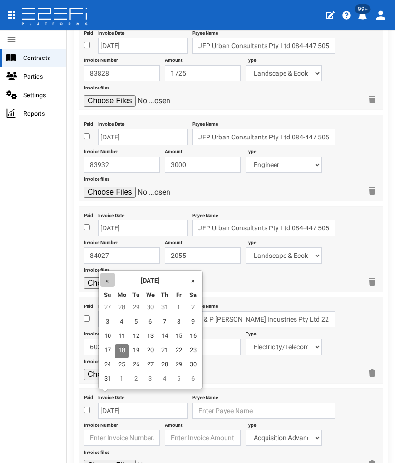
click at [103, 274] on th "«" at bounding box center [107, 280] width 14 height 14
click at [172, 335] on td "18" at bounding box center [179, 337] width 14 height 14
type input "[DATE]"
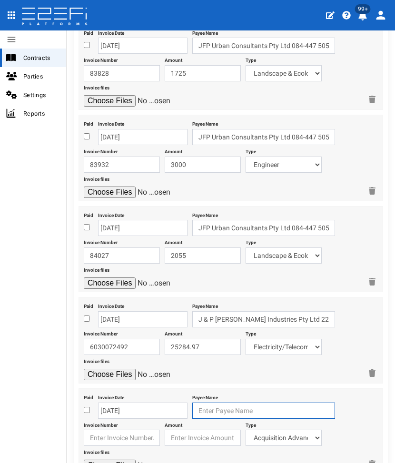
click at [211, 403] on input "text" at bounding box center [263, 411] width 143 height 16
type input "KD & KL Pty Ltd"
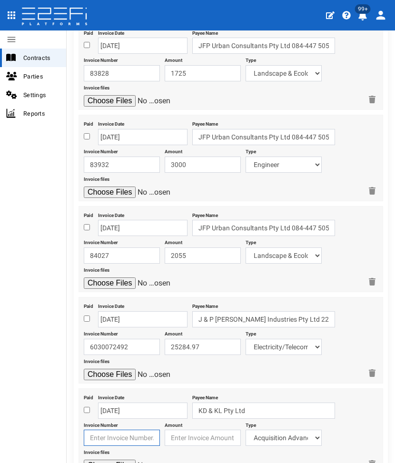
type input "KD & KL Pty Ltd"
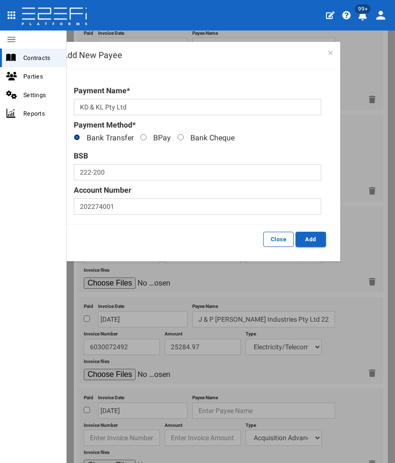
click at [78, 138] on input "Bank Transfer" at bounding box center [77, 137] width 6 height 6
radio input "true"
click at [114, 166] on input "222-200" at bounding box center [197, 172] width 247 height 16
paste input "014-231"
type input "014-231"
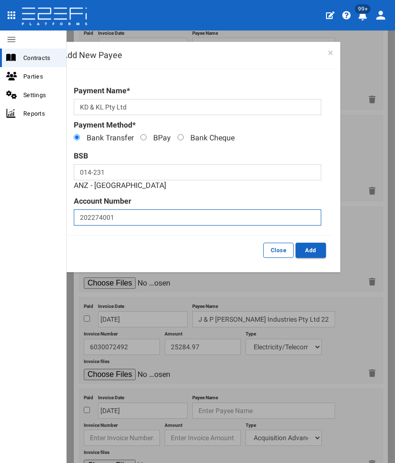
drag, startPoint x: 109, startPoint y: 211, endPoint x: 114, endPoint y: 211, distance: 4.8
click at [109, 211] on input "202274001" at bounding box center [197, 217] width 247 height 16
paste input "2161 09371"
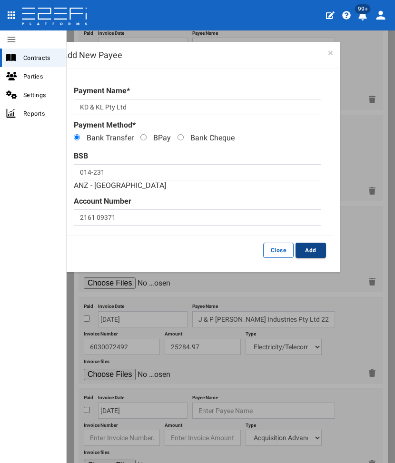
click at [319, 251] on button "Add" at bounding box center [311, 250] width 30 height 15
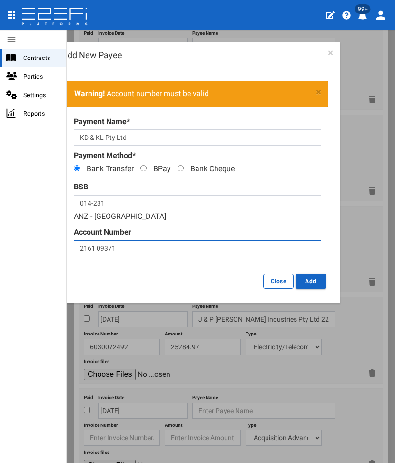
click at [98, 251] on input "2161 09371" at bounding box center [197, 248] width 247 height 16
type input "216109371"
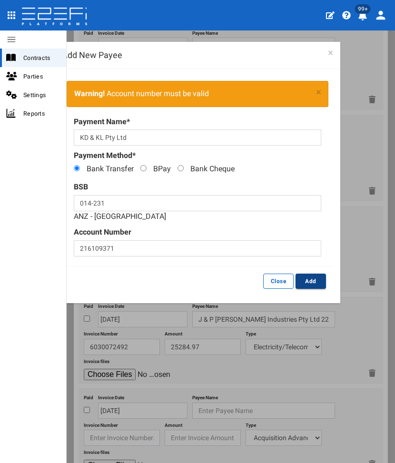
click at [313, 283] on button "Add" at bounding box center [311, 281] width 30 height 15
type input "KD & KL Pty Ltd 014-231 216109371"
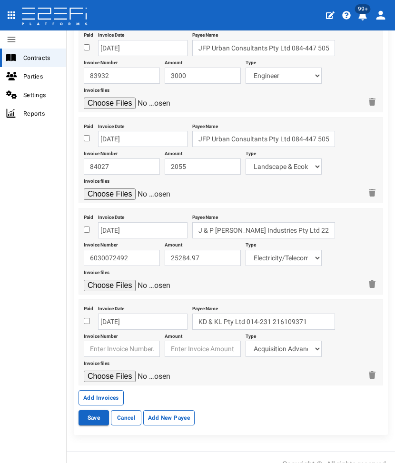
scroll to position [943, 0]
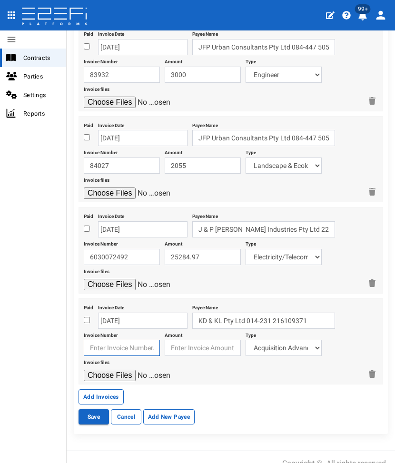
click at [110, 340] on input "text" at bounding box center [122, 348] width 76 height 16
type input "2590"
click at [220, 340] on input "number" at bounding box center [203, 348] width 76 height 16
type input "1900"
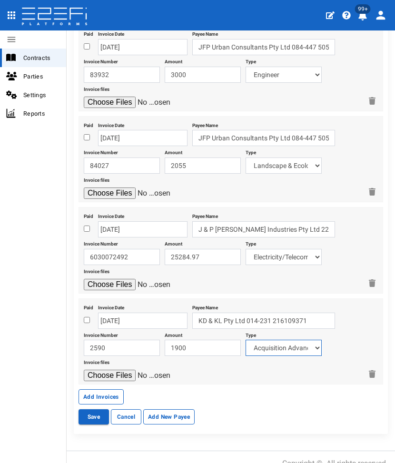
click at [278, 340] on select "Acquisition Advance Transfer Fees Buying Commission Registration of Mortgage Pe…" at bounding box center [284, 348] width 76 height 16
select select "Landscape~101~MISCELLANEOUS WORKS"
click at [246, 340] on select "Acquisition Advance Transfer Fees Buying Commission Registration of Mortgage Pe…" at bounding box center [284, 348] width 76 height 16
click at [117, 370] on input "file" at bounding box center [129, 375] width 90 height 11
type input "C:\fakepath\KDKL 2590.pdf"
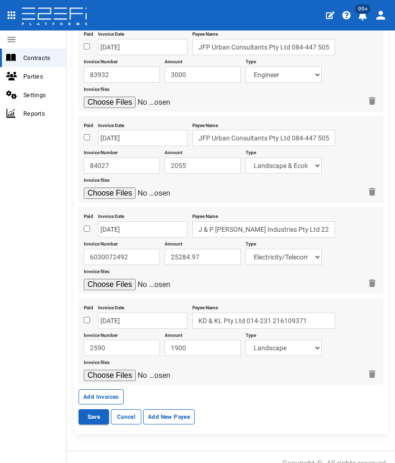
drag, startPoint x: 90, startPoint y: 385, endPoint x: 22, endPoint y: 400, distance: 70.3
click at [89, 389] on button "Add Invoices" at bounding box center [101, 396] width 45 height 15
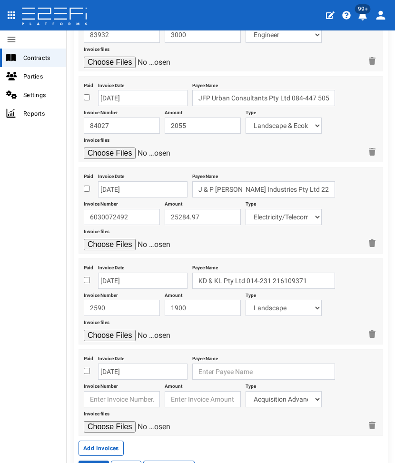
scroll to position [1033, 0]
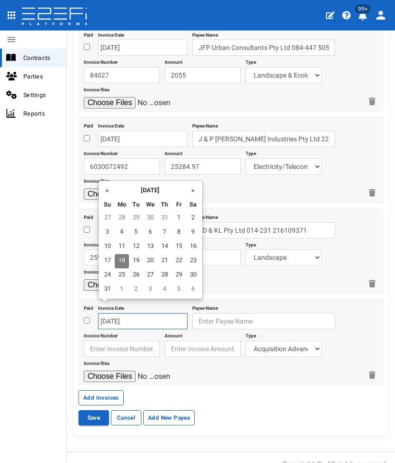
click at [108, 313] on input "[DATE]" at bounding box center [142, 321] width 89 height 16
click at [166, 218] on td "31" at bounding box center [165, 218] width 14 height 14
type input "[DATE]"
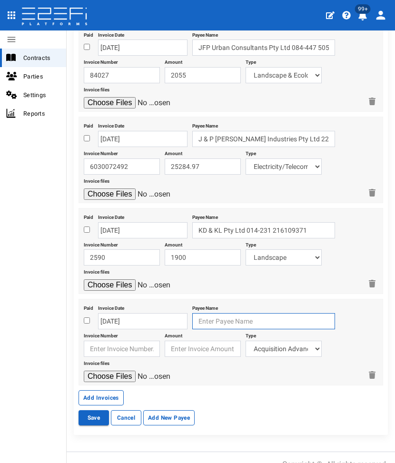
click at [196, 313] on input "text" at bounding box center [263, 321] width 143 height 16
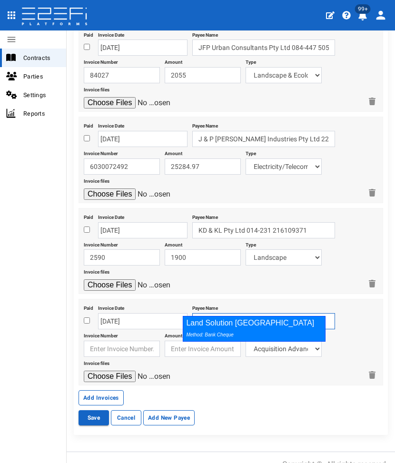
click at [203, 327] on div "Land Solution Australia Method: Bank Cheque" at bounding box center [254, 329] width 143 height 26
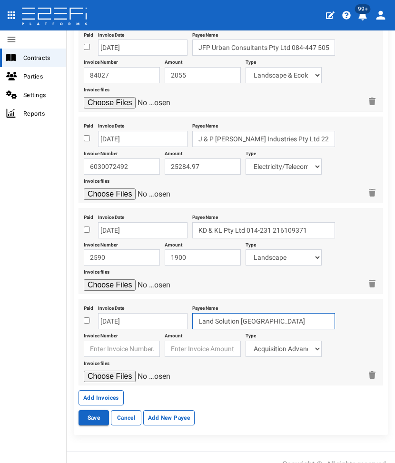
drag, startPoint x: 201, startPoint y: 296, endPoint x: 151, endPoint y: 296, distance: 49.5
click at [151, 299] on div "Paid Invoice Date 31-07-2025 Payee Name Land Solution Australia Invoice Number …" at bounding box center [231, 342] width 305 height 87
type input "l"
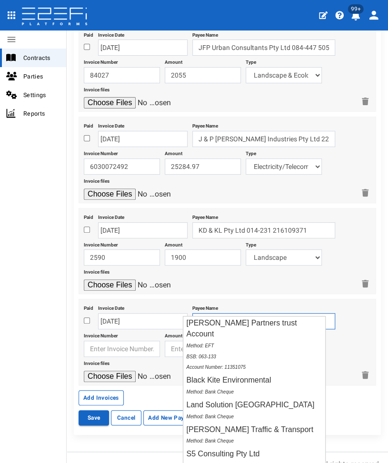
type input "l"
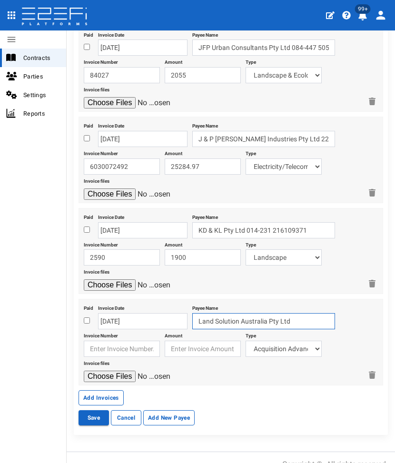
type input "Land Solution Australia Pty Ltd"
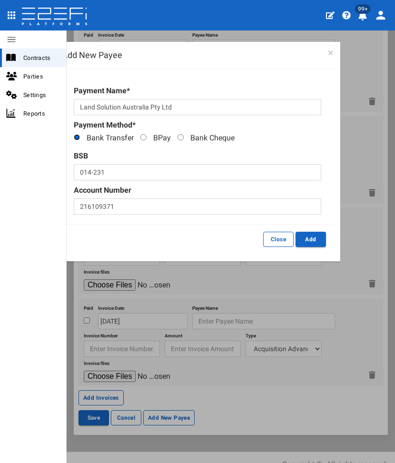
click at [76, 136] on input "Bank Transfer" at bounding box center [77, 137] width 6 height 6
radio input "true"
click at [101, 176] on input "014-231" at bounding box center [197, 172] width 247 height 16
type input "124035"
click at [103, 204] on div "Account Number 216109371" at bounding box center [197, 200] width 247 height 30
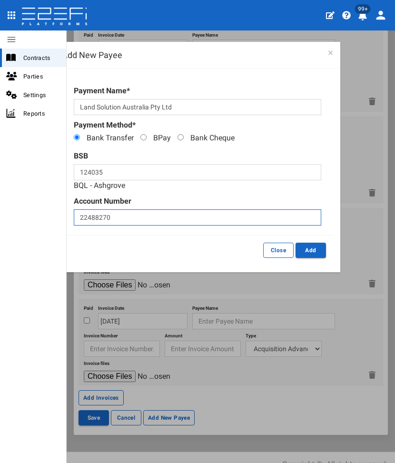
click at [194, 215] on input "22488270" at bounding box center [197, 217] width 247 height 16
type input "22488270"
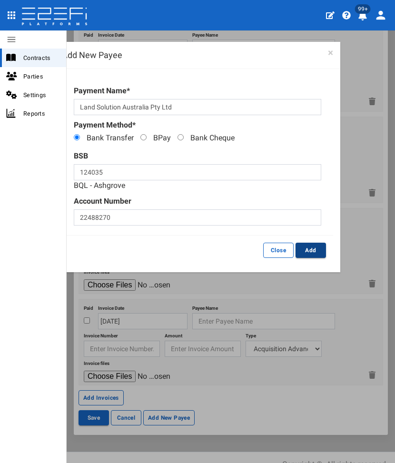
click at [315, 255] on button "Add" at bounding box center [311, 250] width 30 height 15
type input "Land Solution Australia Pty Ltd 124-035 22488270"
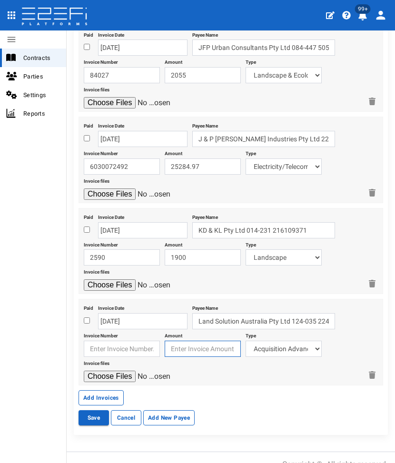
click at [195, 341] on input "number" at bounding box center [203, 349] width 76 height 16
type input "6070"
click at [111, 341] on input "text" at bounding box center [122, 349] width 76 height 16
type input "22842"
click at [270, 341] on select "Acquisition Advance Transfer Fees Buying Commission Registration of Mortgage Pe…" at bounding box center [284, 349] width 76 height 16
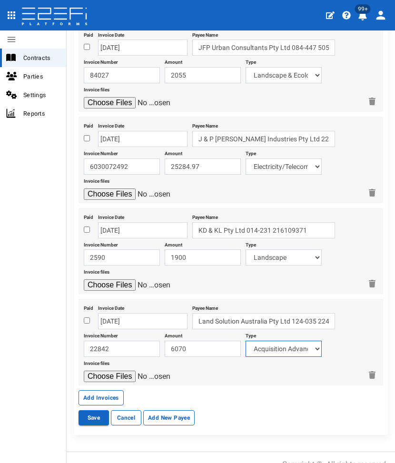
select select "Survey~117~CONSULTANT/PROFESSIONAL FEES"
click at [246, 341] on select "Acquisition Advance Transfer Fees Buying Commission Registration of Mortgage Pe…" at bounding box center [284, 349] width 76 height 16
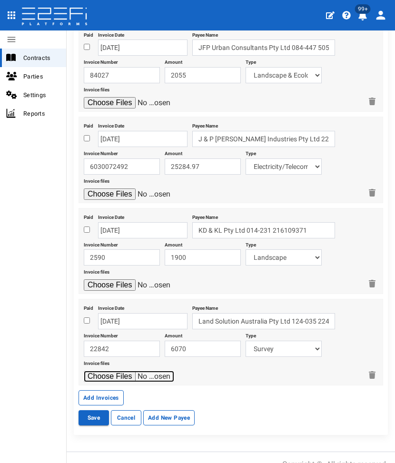
click at [100, 371] on input "file" at bounding box center [129, 376] width 90 height 11
type input "C:\fakepath\LSA 22842.pdf"
click at [94, 410] on button "Save" at bounding box center [94, 417] width 30 height 15
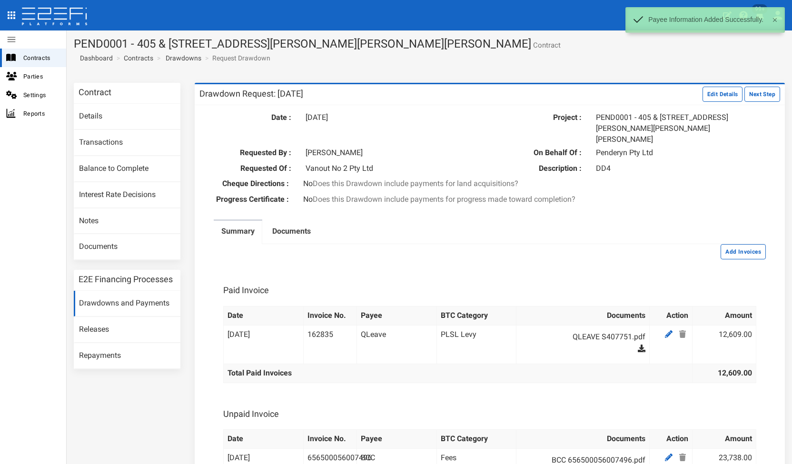
drag, startPoint x: 760, startPoint y: 92, endPoint x: 749, endPoint y: 86, distance: 13.2
click at [395, 92] on button "Next Step" at bounding box center [762, 94] width 36 height 15
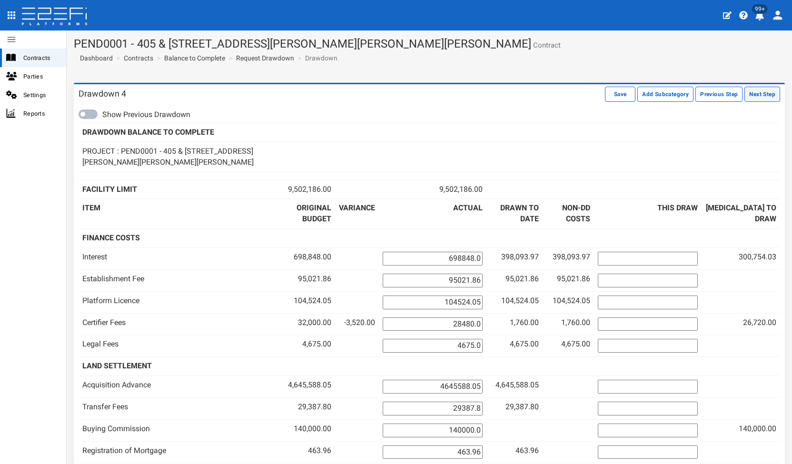
drag, startPoint x: 769, startPoint y: 94, endPoint x: 762, endPoint y: 93, distance: 7.2
click at [769, 93] on button "Next Step" at bounding box center [762, 94] width 36 height 15
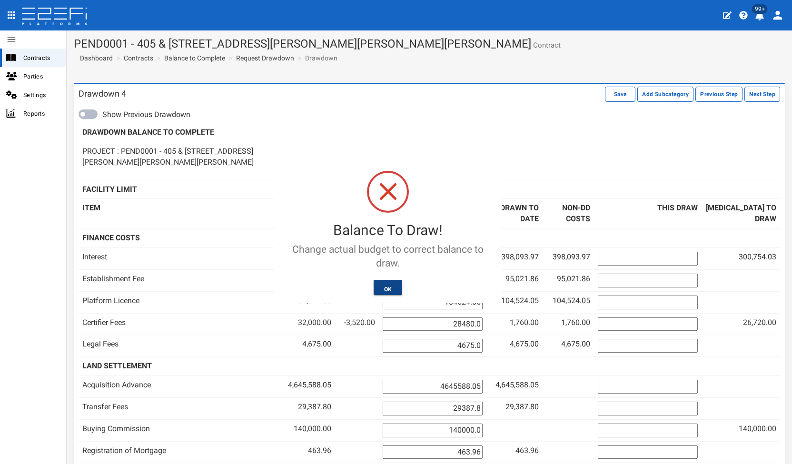
click at [398, 285] on button "OK" at bounding box center [388, 287] width 29 height 15
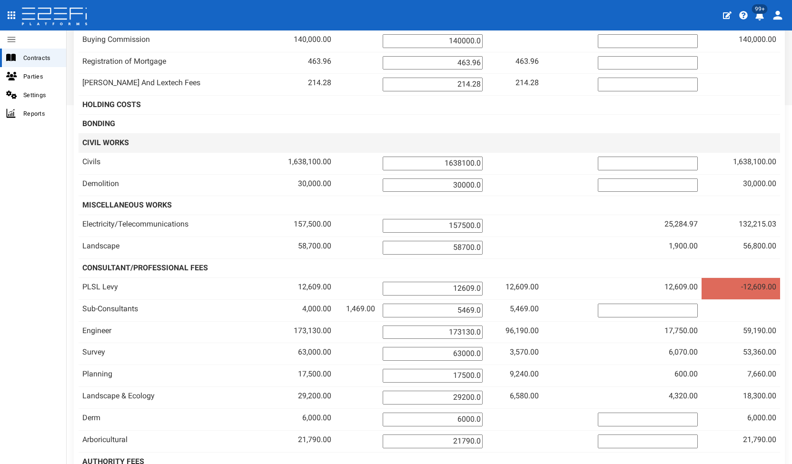
scroll to position [438, 0]
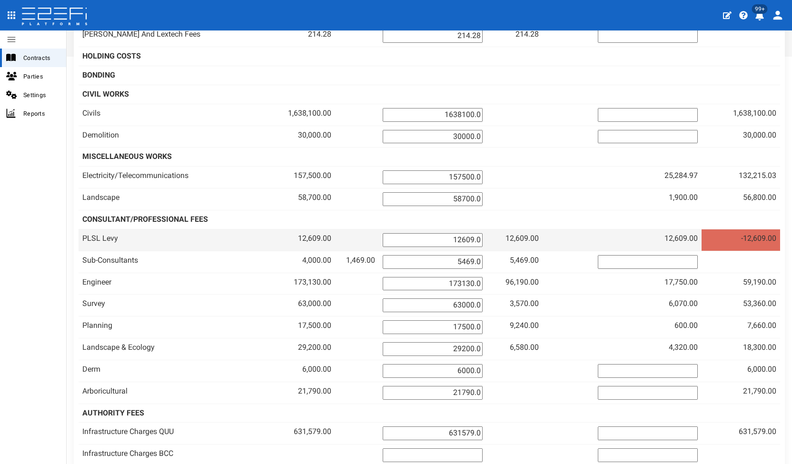
click at [435, 236] on input "12609.0" at bounding box center [433, 240] width 100 height 14
drag, startPoint x: 433, startPoint y: 235, endPoint x: 510, endPoint y: 240, distance: 77.3
click at [510, 240] on tr "PLSL Levy 12,609.00 12609.0 12,609.00 12,609.00" at bounding box center [429, 240] width 701 height 22
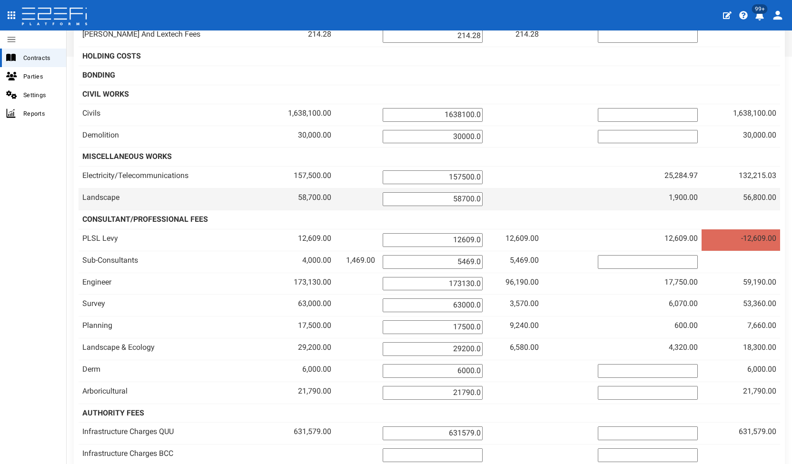
click at [585, 193] on td at bounding box center [568, 199] width 51 height 22
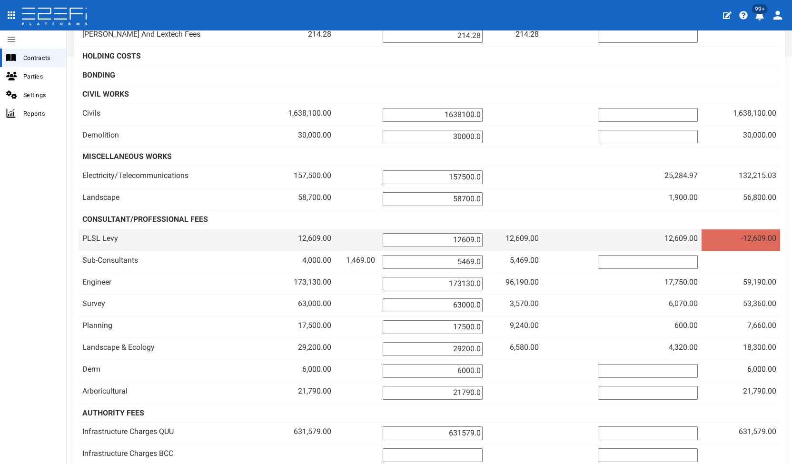
drag, startPoint x: 453, startPoint y: 232, endPoint x: 594, endPoint y: 241, distance: 141.2
click at [588, 241] on tr "PLSL Levy 12,609.00 12609.0 12,609.00 12,609.00" at bounding box center [429, 240] width 701 height 22
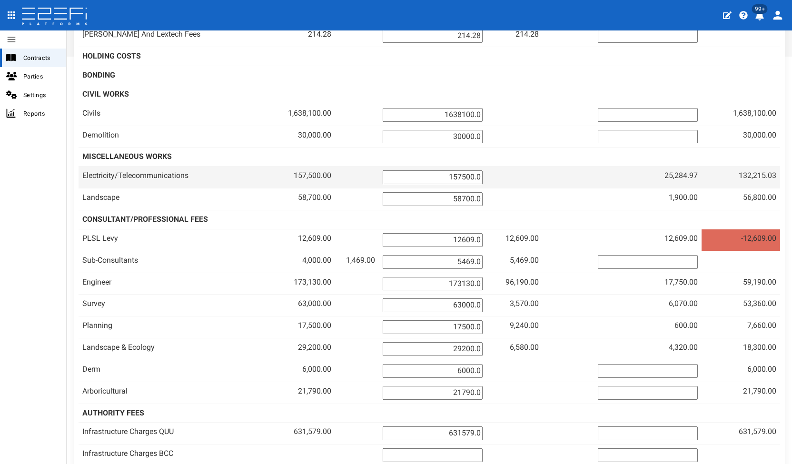
click at [593, 174] on td at bounding box center [568, 178] width 51 height 22
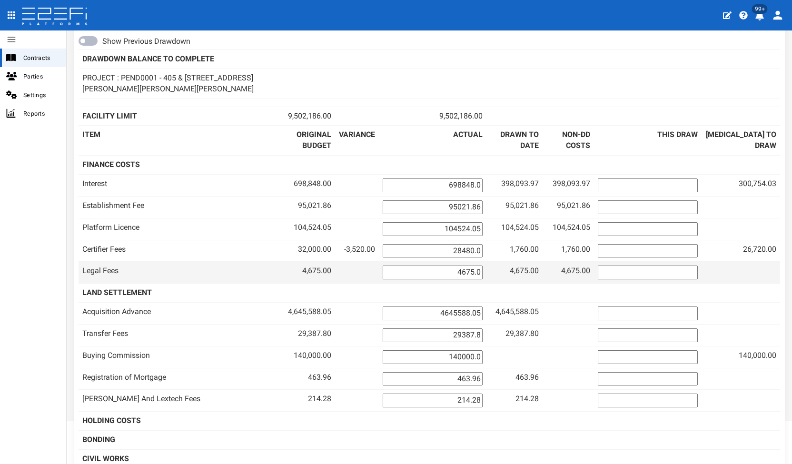
scroll to position [0, 0]
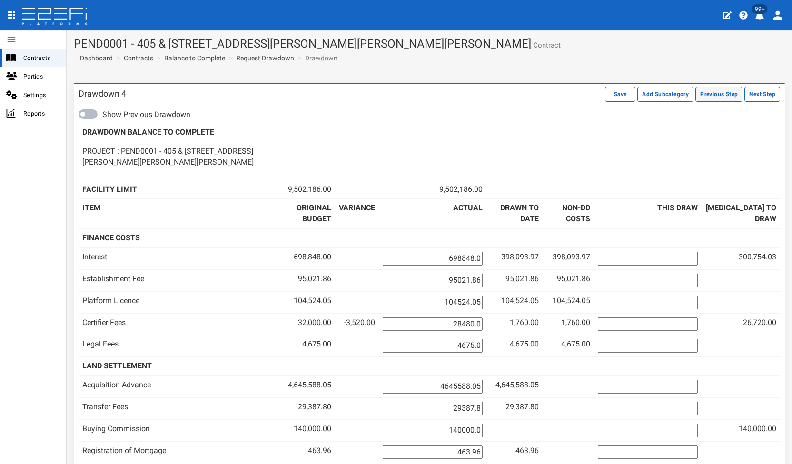
click at [697, 92] on button "Previous Step" at bounding box center [718, 94] width 47 height 15
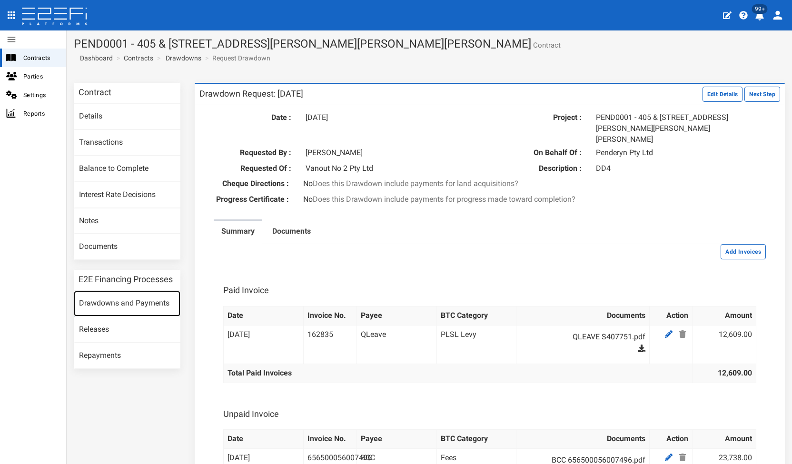
click at [137, 302] on link "Drawdowns and Payments" at bounding box center [127, 304] width 107 height 26
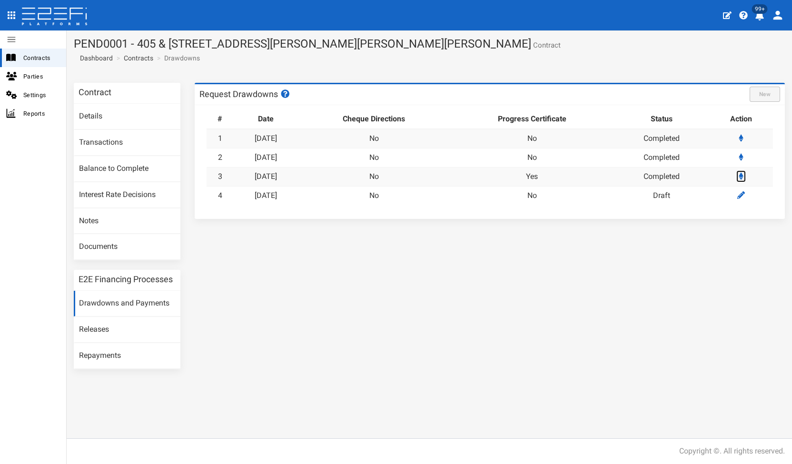
click at [743, 176] on icon at bounding box center [741, 176] width 5 height 8
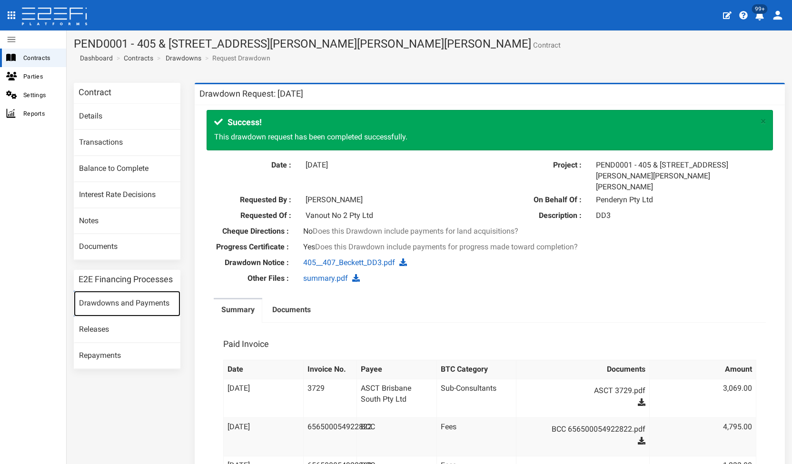
drag, startPoint x: 98, startPoint y: 305, endPoint x: 296, endPoint y: 239, distance: 208.7
click at [99, 305] on link "Drawdowns and Payments" at bounding box center [127, 304] width 107 height 26
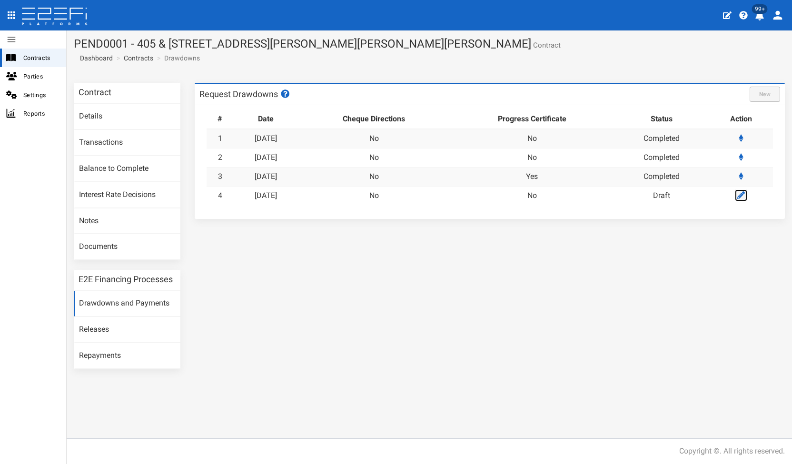
click at [740, 193] on icon at bounding box center [741, 195] width 8 height 8
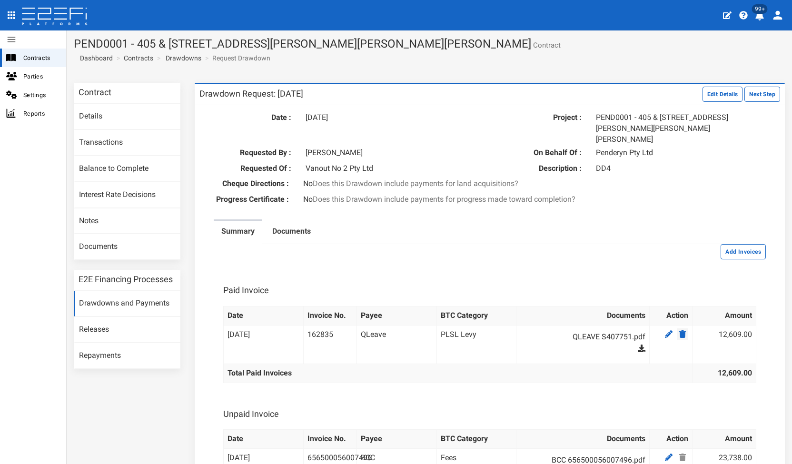
click at [679, 330] on icon at bounding box center [682, 334] width 7 height 8
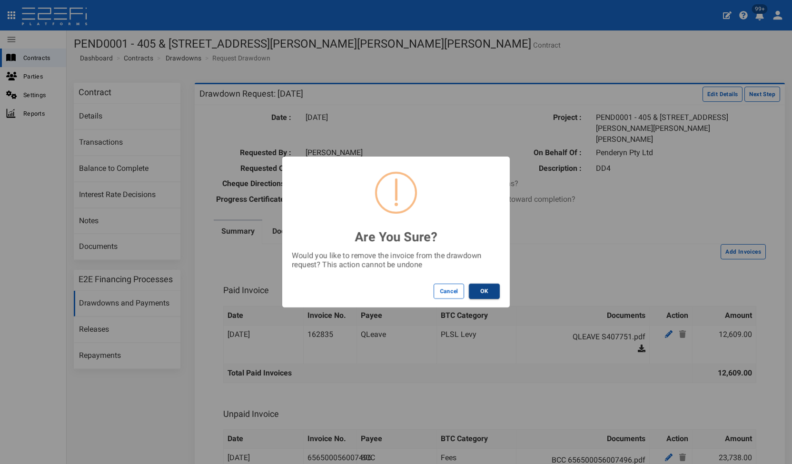
click at [476, 286] on button "OK" at bounding box center [484, 291] width 31 height 15
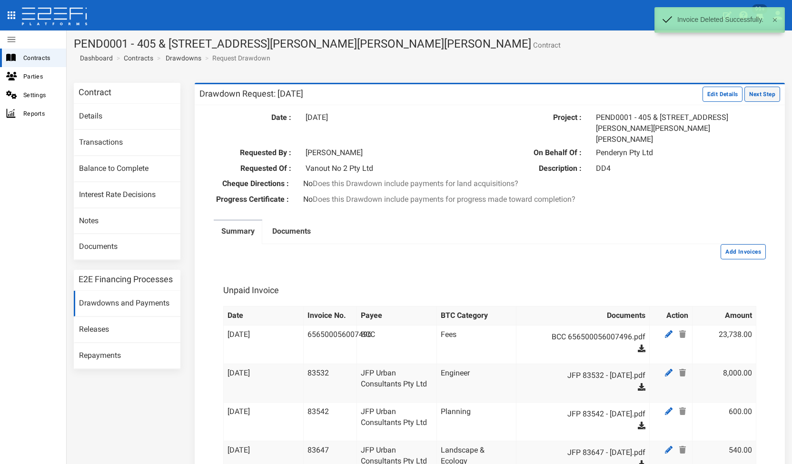
click at [750, 97] on button "Next Step" at bounding box center [762, 94] width 36 height 15
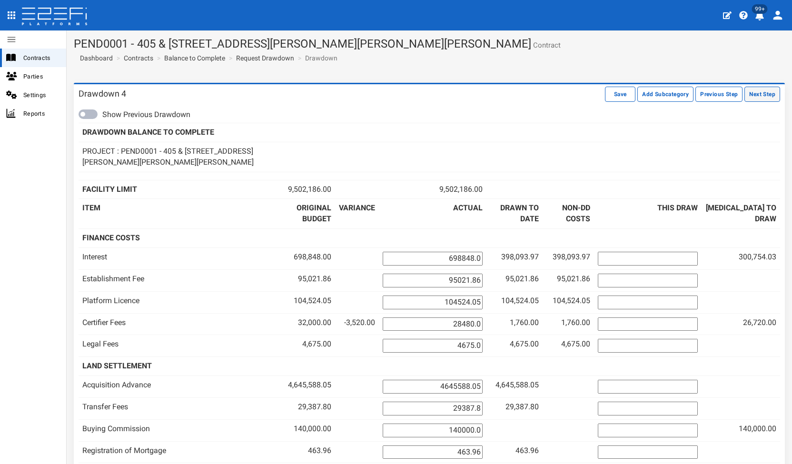
click at [744, 91] on button "Next Step" at bounding box center [762, 94] width 36 height 15
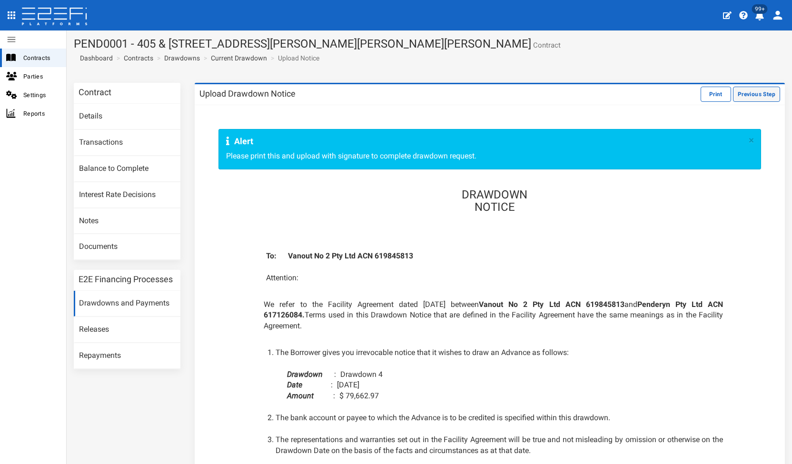
click at [734, 94] on button "Previous Step" at bounding box center [756, 94] width 47 height 15
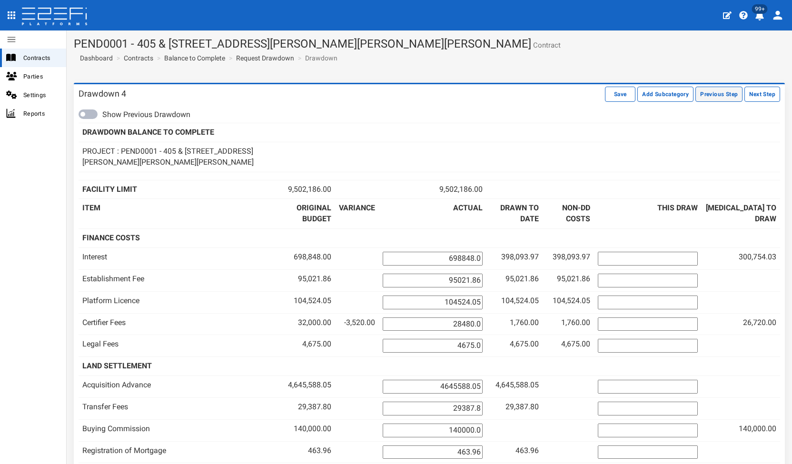
click at [721, 99] on button "Previous Step" at bounding box center [718, 94] width 47 height 15
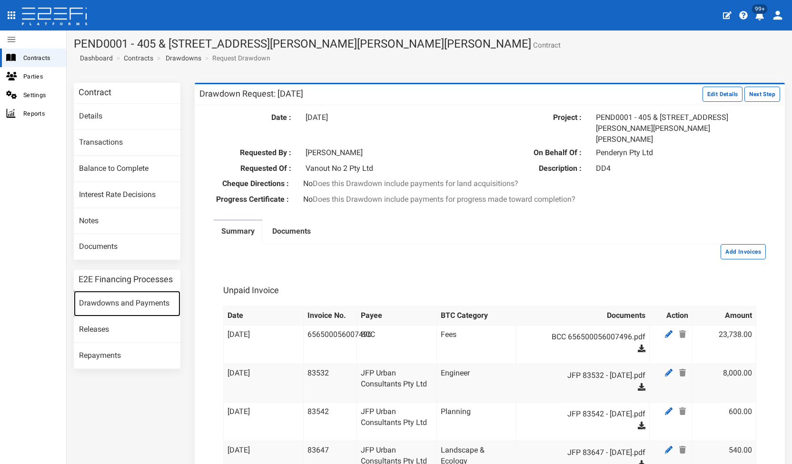
click at [95, 297] on link "Drawdowns and Payments" at bounding box center [127, 304] width 107 height 26
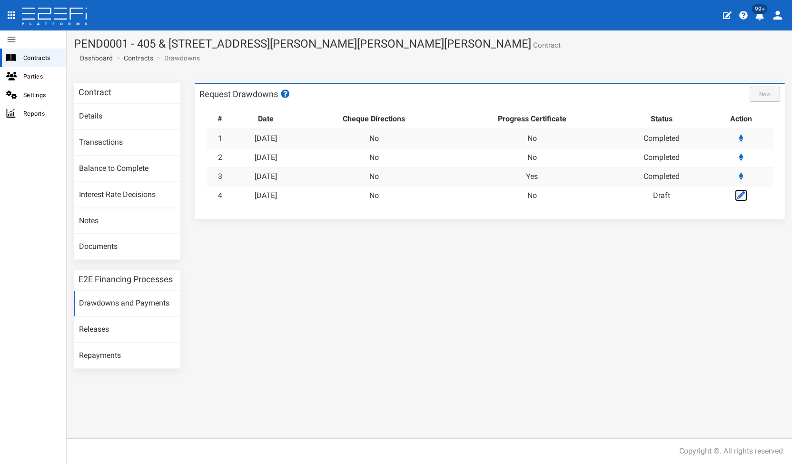
click at [744, 195] on icon at bounding box center [741, 195] width 8 height 8
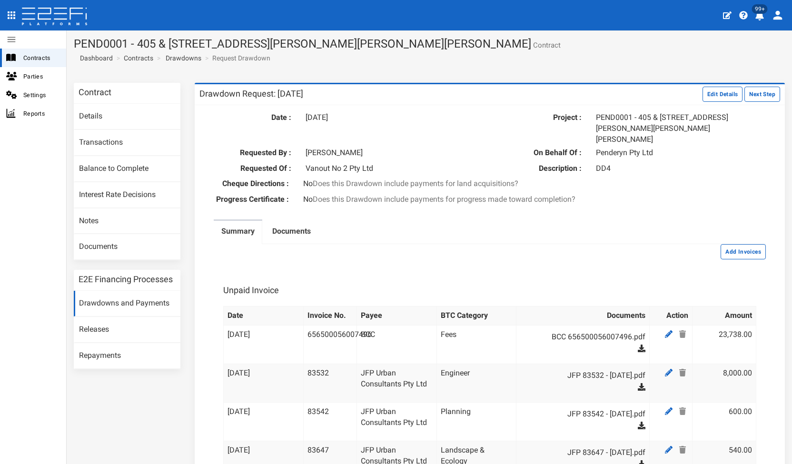
click at [761, 12] on span "99+" at bounding box center [760, 9] width 16 height 10
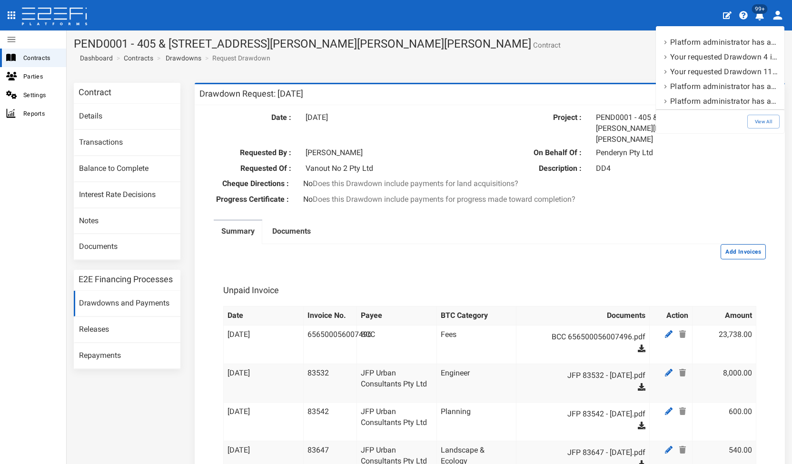
click at [761, 12] on div at bounding box center [396, 232] width 792 height 464
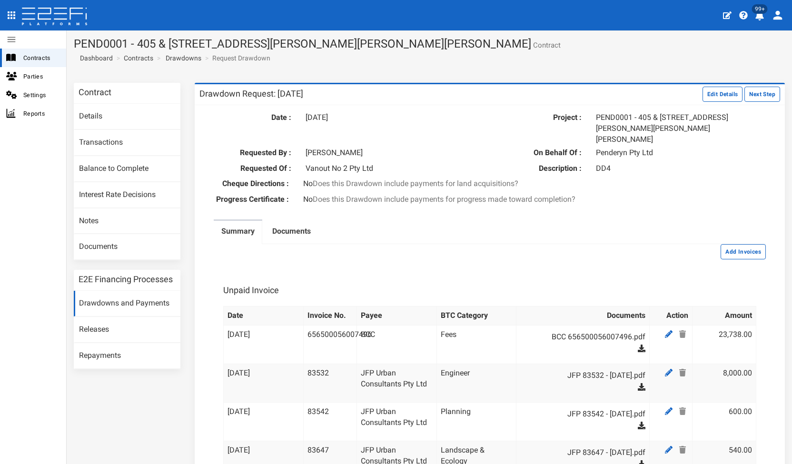
click at [788, 16] on button "profile" at bounding box center [780, 15] width 20 height 25
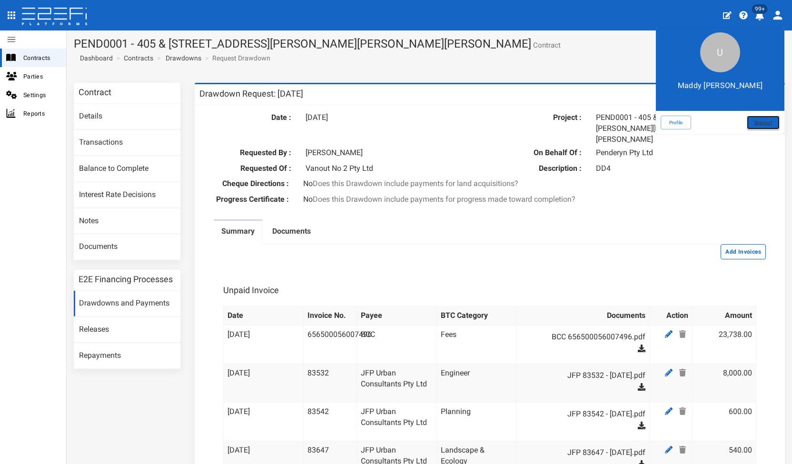
drag, startPoint x: 752, startPoint y: 121, endPoint x: 678, endPoint y: 12, distance: 131.9
click at [752, 121] on link "Signout" at bounding box center [763, 123] width 33 height 14
